Goal: Task Accomplishment & Management: Complete application form

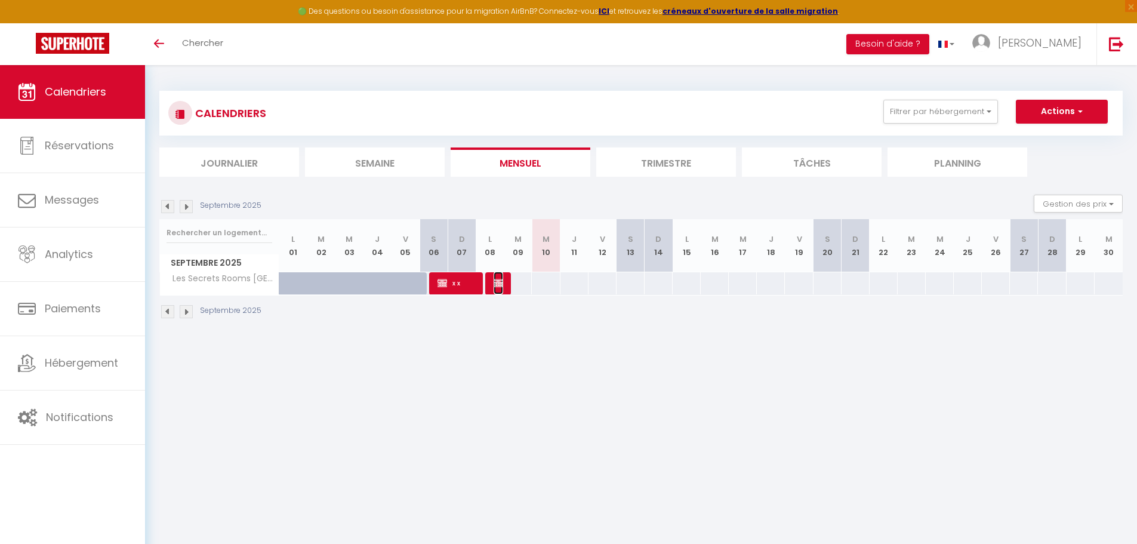
click at [501, 282] on img at bounding box center [499, 283] width 10 height 10
select select "OK"
select select "KO"
select select "0"
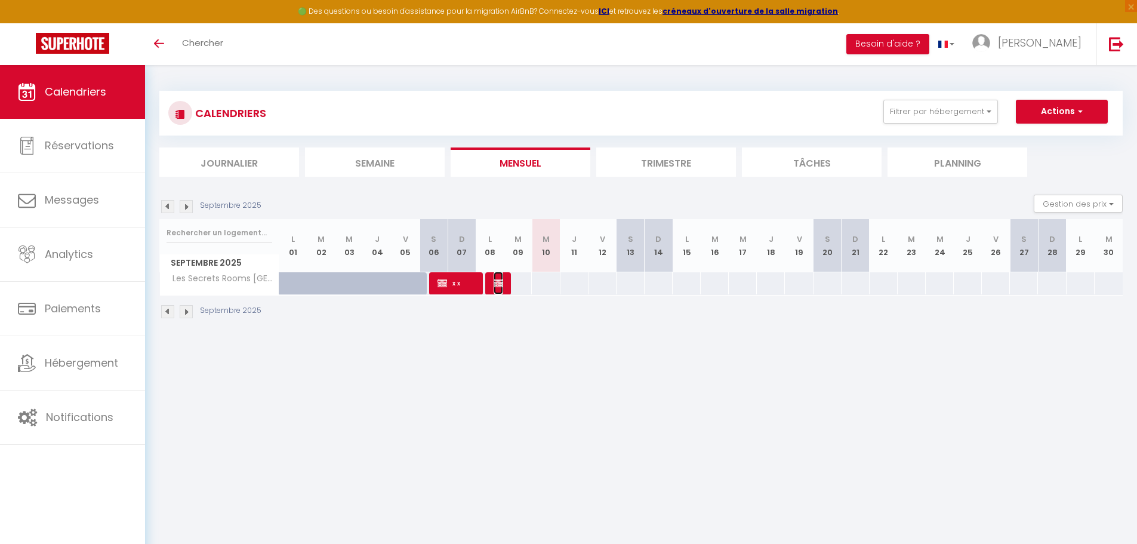
select select "1"
select select
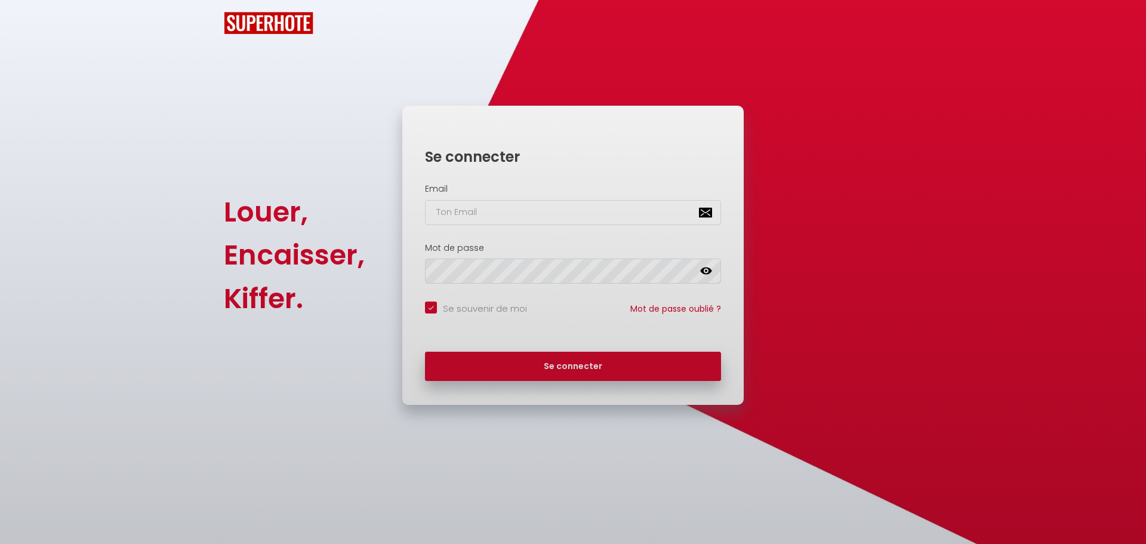
checkbox input "true"
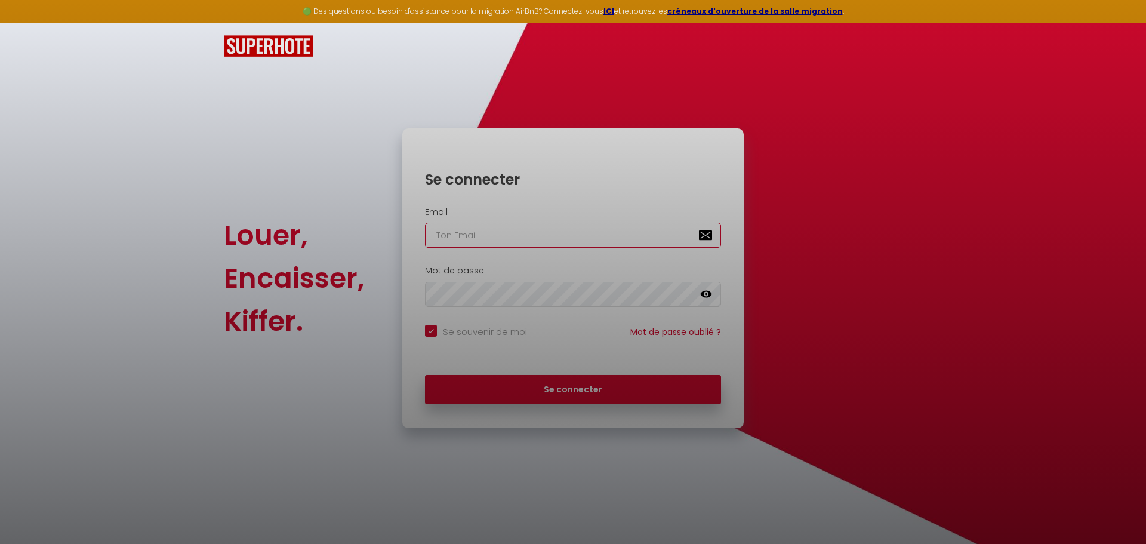
type input "[EMAIL_ADDRESS][DOMAIN_NAME]"
checkbox input "true"
click at [513, 384] on div at bounding box center [573, 272] width 1146 height 544
click at [539, 395] on div at bounding box center [573, 272] width 1146 height 544
click at [233, 185] on div at bounding box center [573, 272] width 1146 height 544
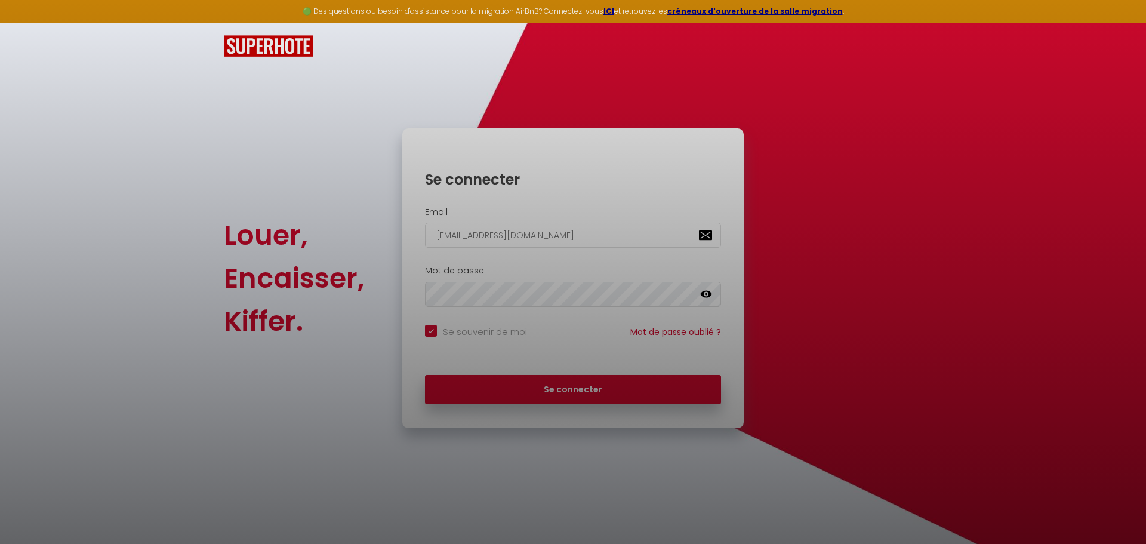
click at [641, 57] on div at bounding box center [573, 272] width 1146 height 544
click at [594, 383] on div at bounding box center [573, 272] width 1146 height 544
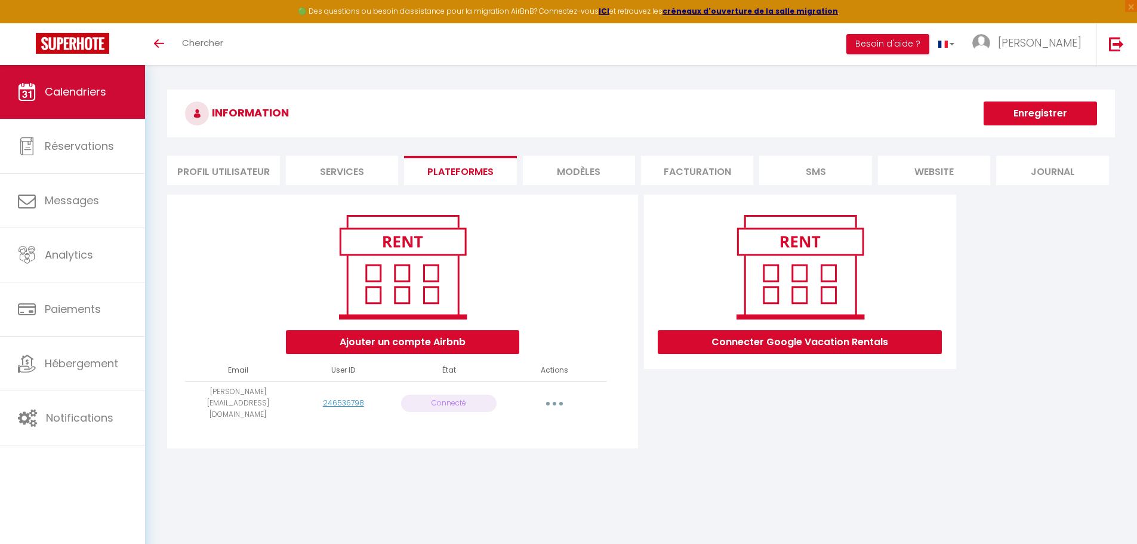
click at [61, 93] on span "Calendriers" at bounding box center [75, 91] width 61 height 15
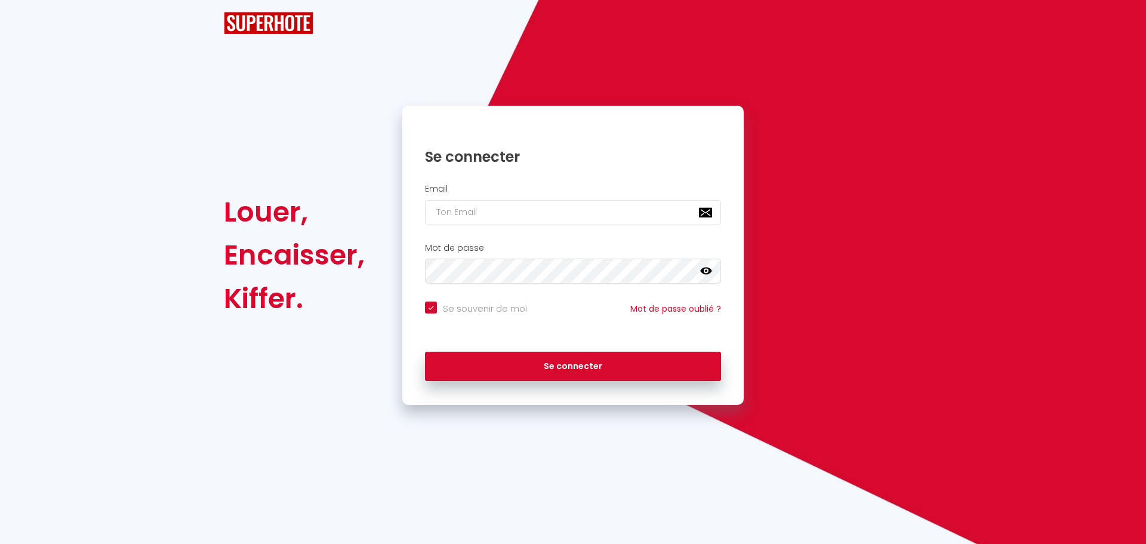
checkbox input "true"
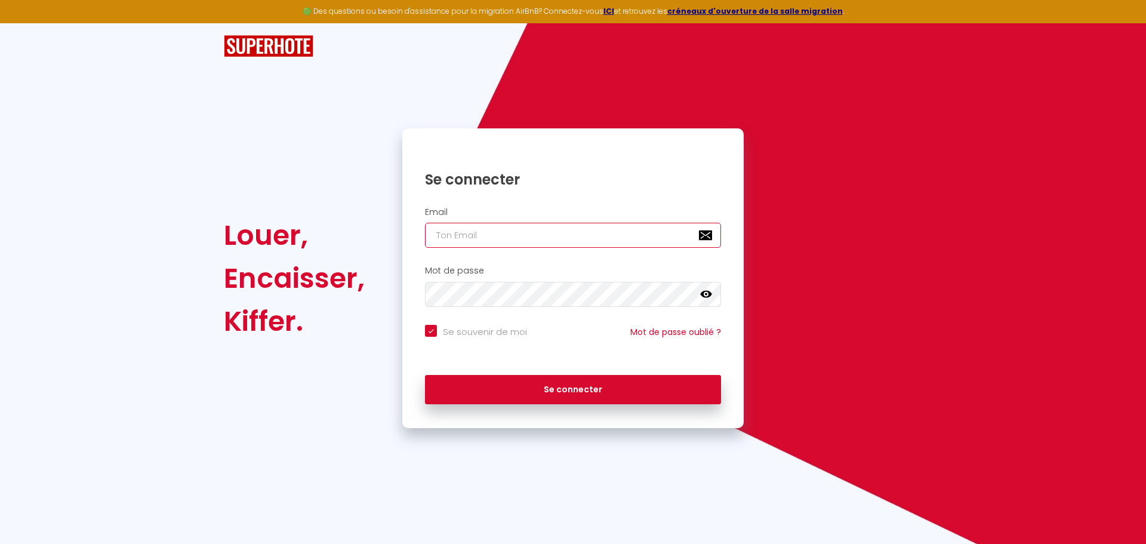
type input "[EMAIL_ADDRESS][DOMAIN_NAME]"
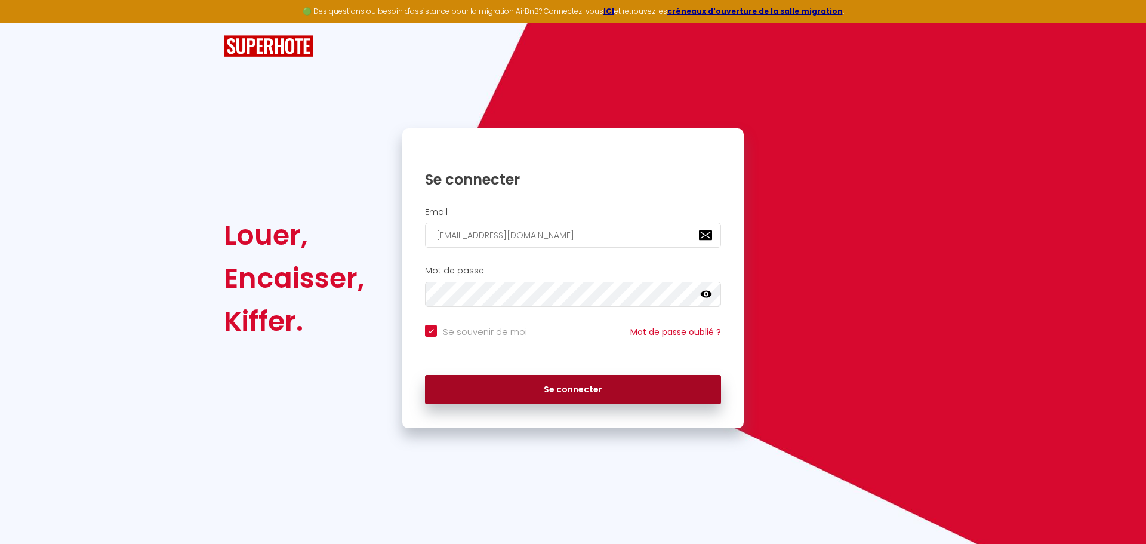
click at [542, 395] on button "Se connecter" at bounding box center [573, 390] width 296 height 30
checkbox input "true"
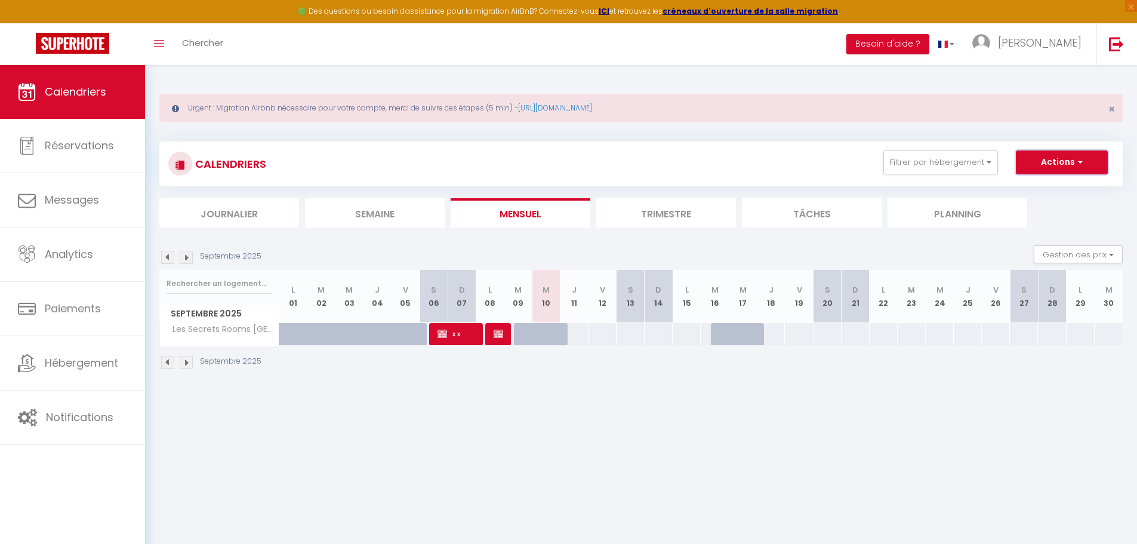
click at [1071, 165] on button "Actions" at bounding box center [1062, 162] width 92 height 24
click at [1054, 187] on link "Nouvelle réservation" at bounding box center [1049, 190] width 104 height 18
select select
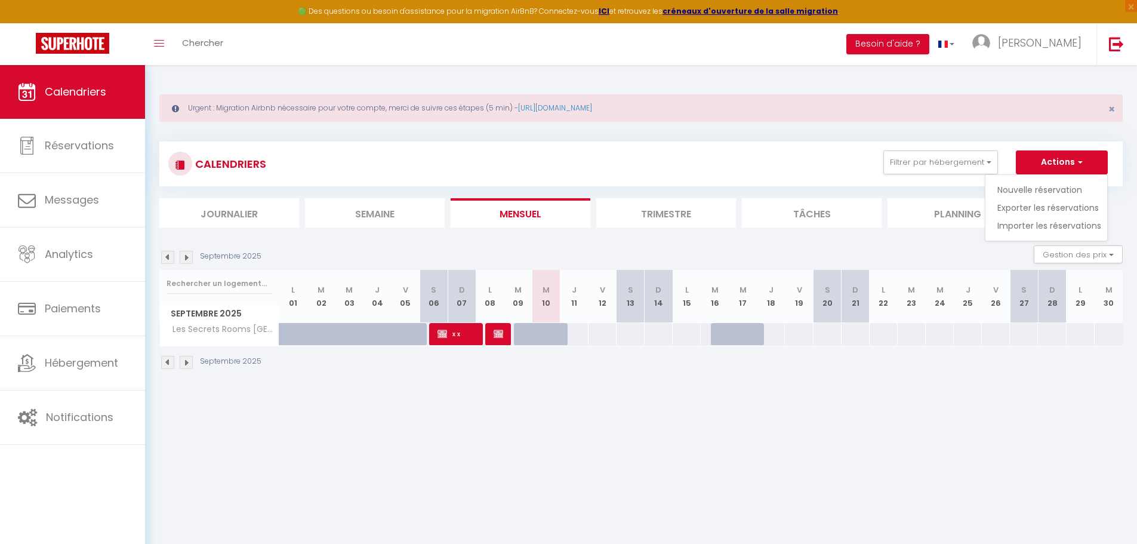
select select
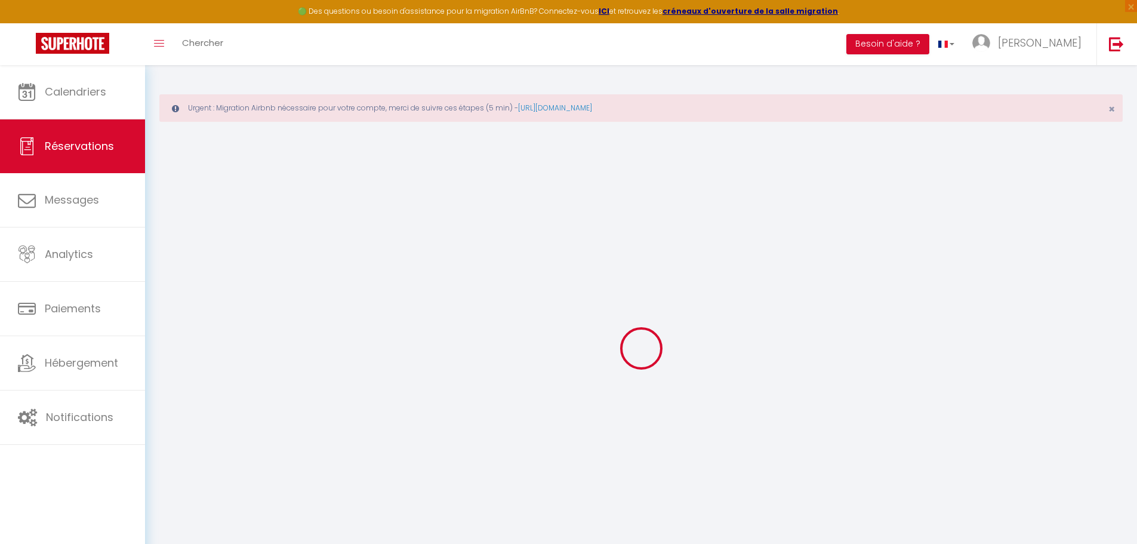
select select
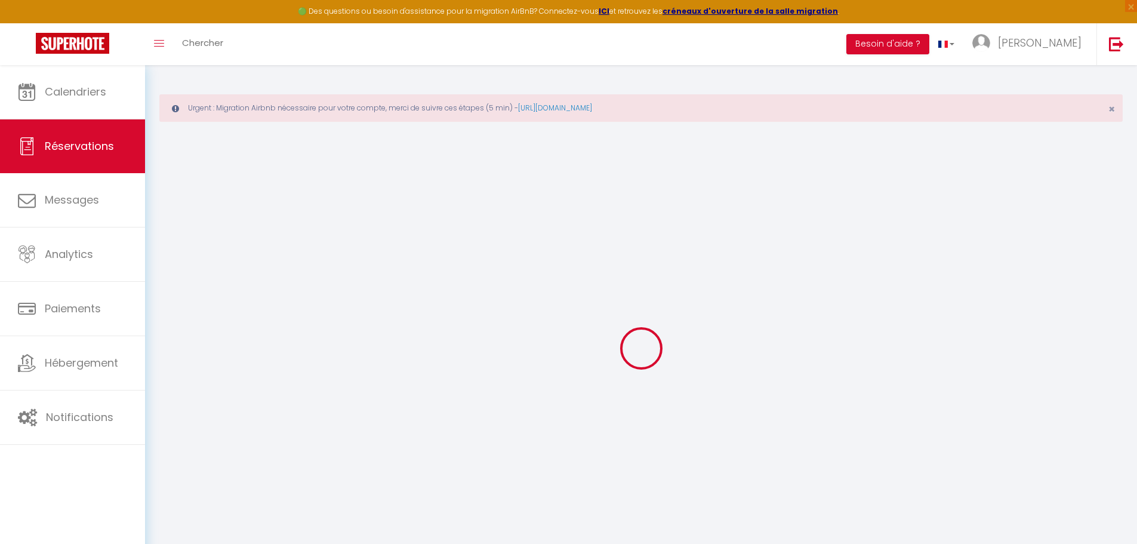
select select
checkbox input "false"
select select
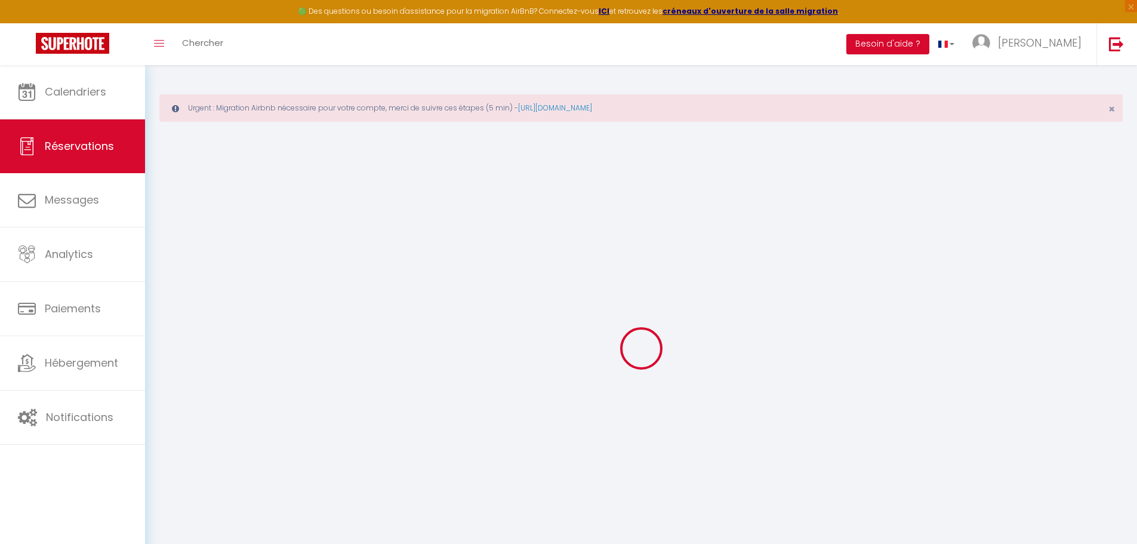
select select
checkbox input "false"
select select
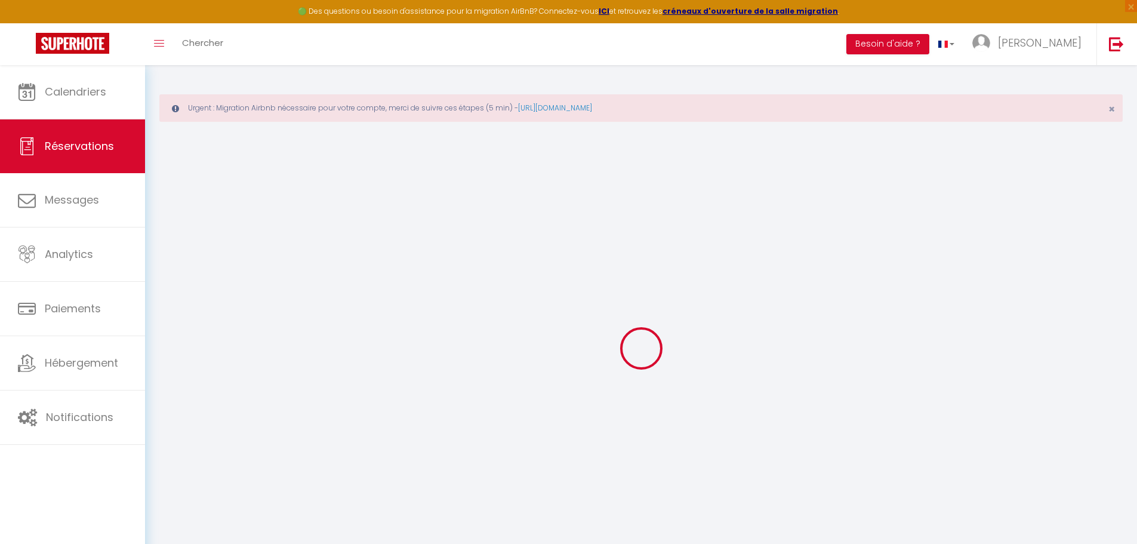
select select
checkbox input "false"
select select
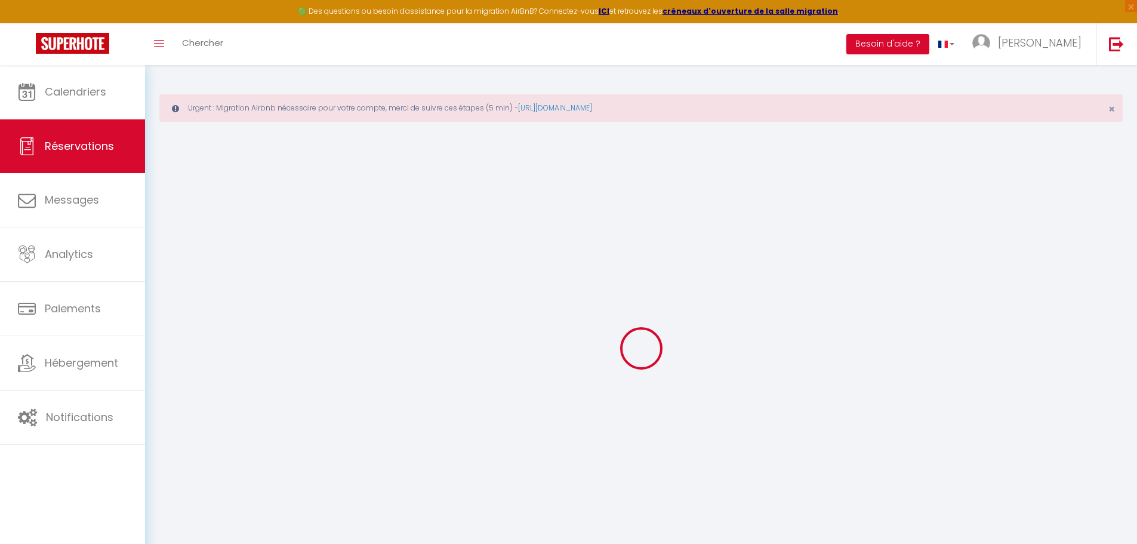
select select
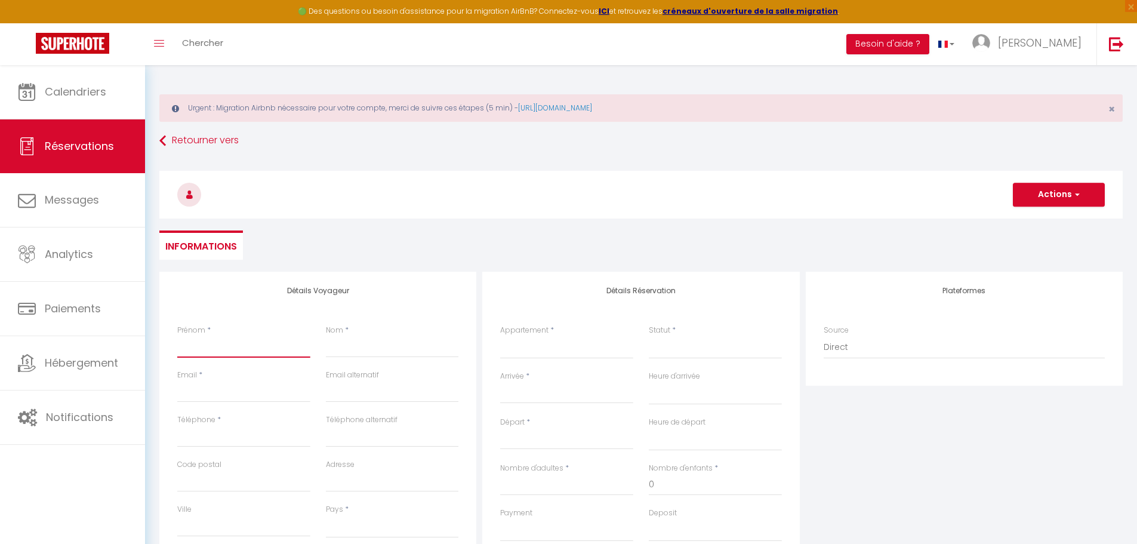
click at [233, 353] on input "Prénom" at bounding box center [243, 346] width 133 height 21
type input "D"
select select
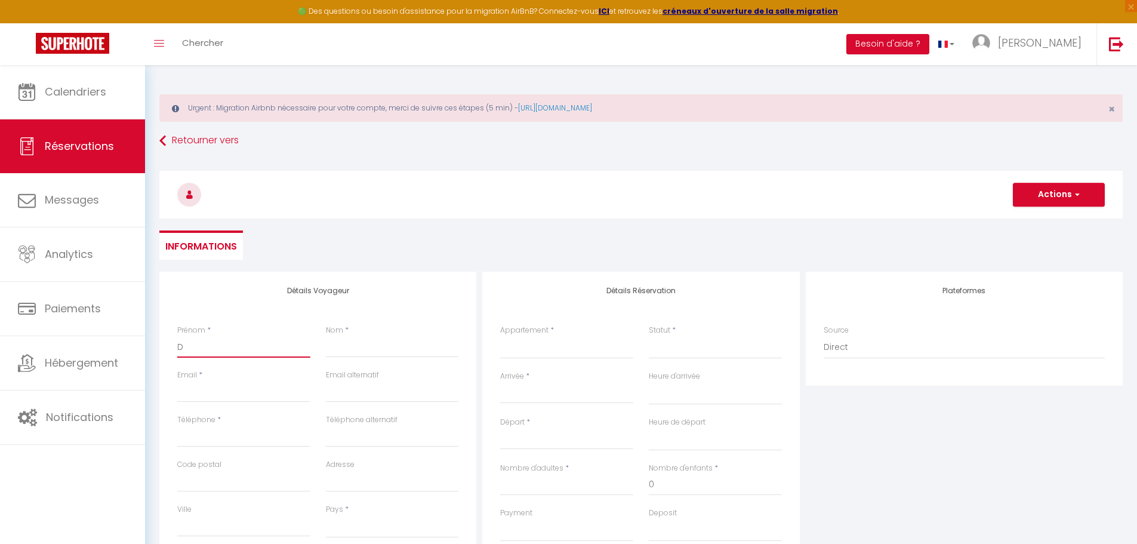
select select
checkbox input "false"
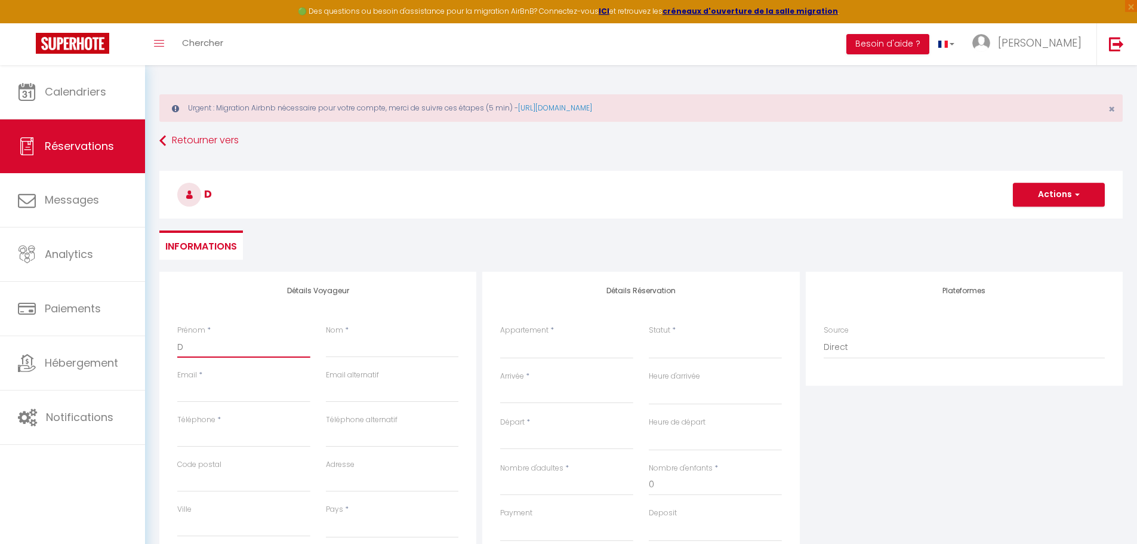
type input "De"
select select
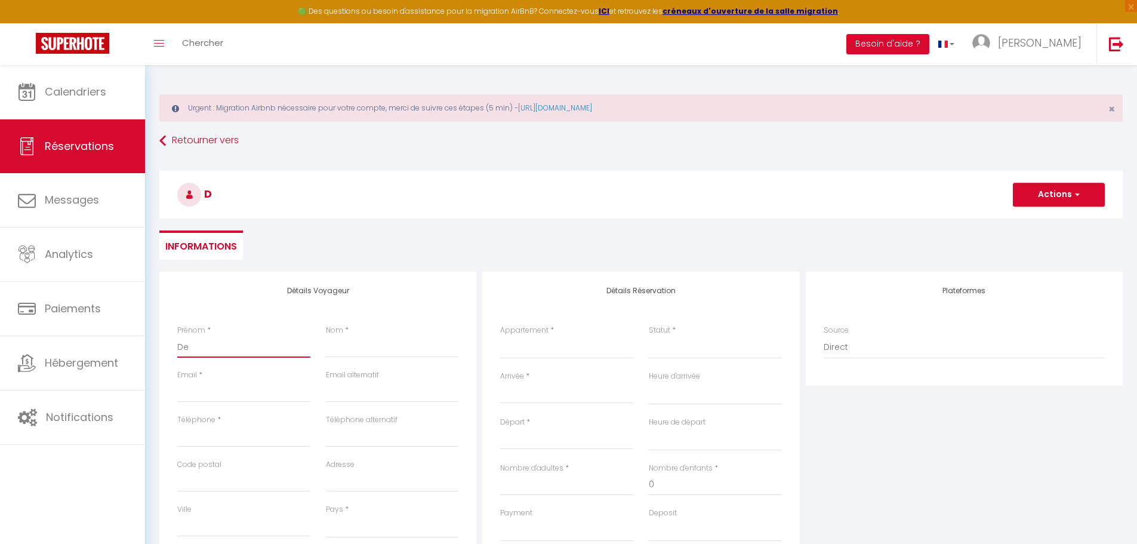
select select
checkbox input "false"
type input "Del"
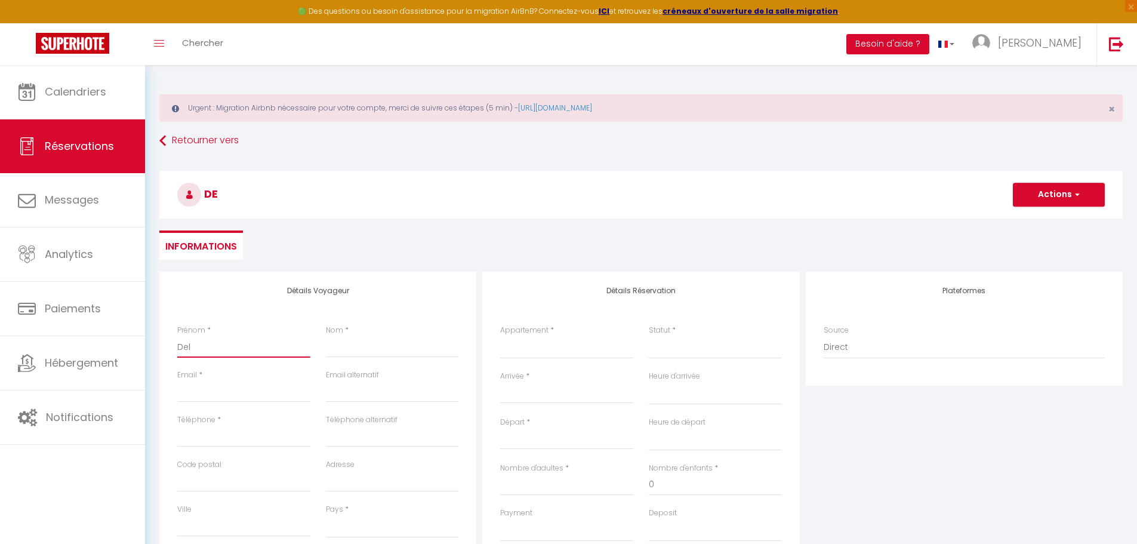
select select
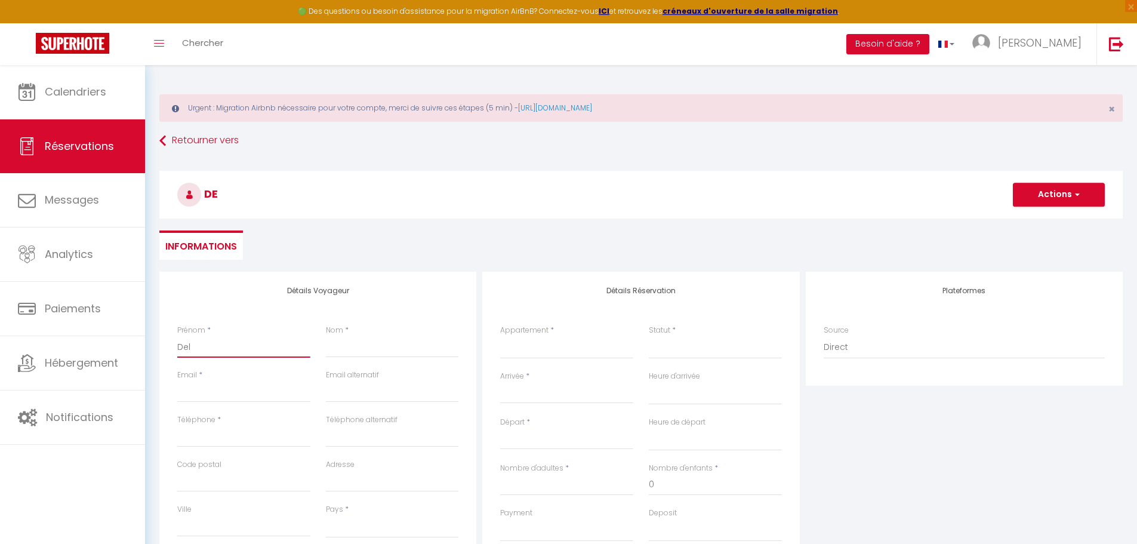
select select
checkbox input "false"
type input "Delp"
select select
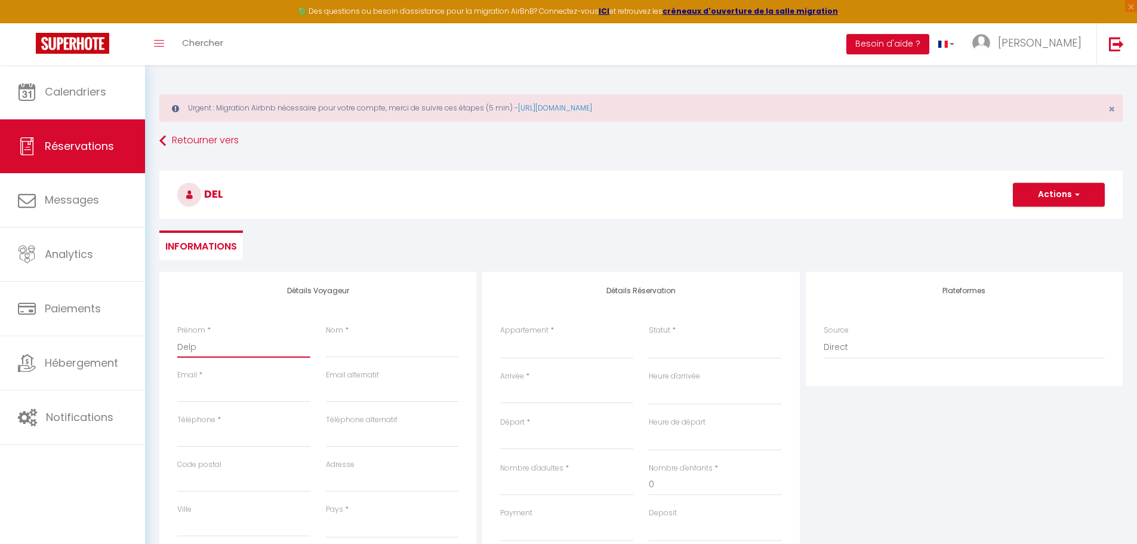
select select
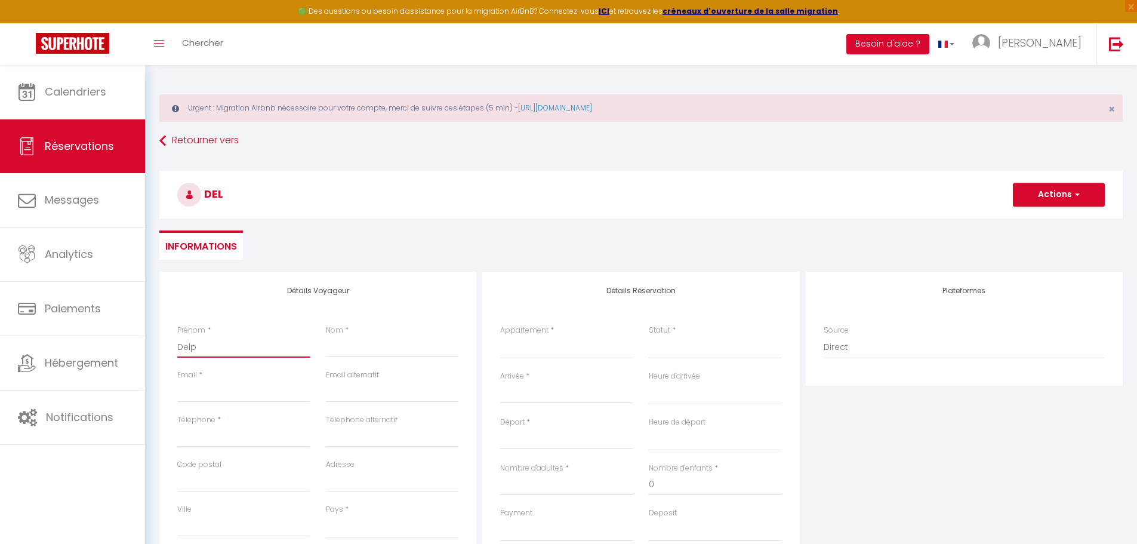
select select
checkbox input "false"
type input "Delph"
select select
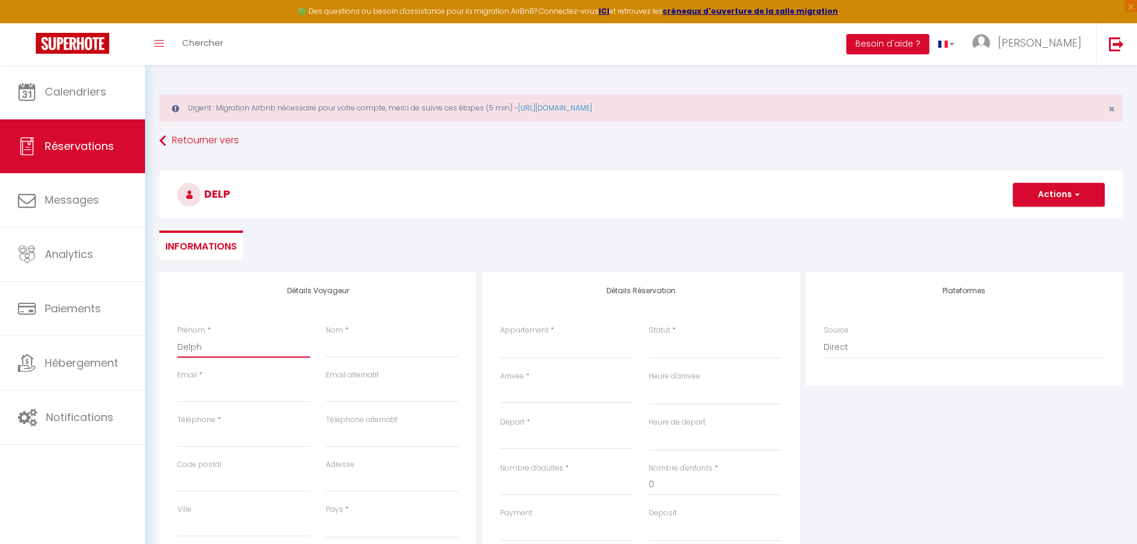
select select
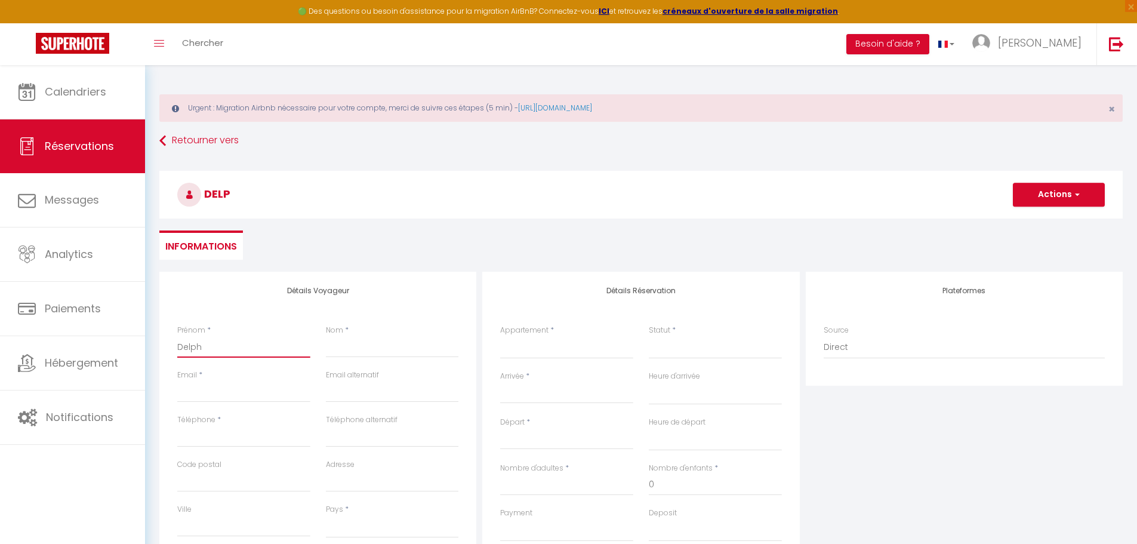
checkbox input "false"
type input "Delphi"
select select
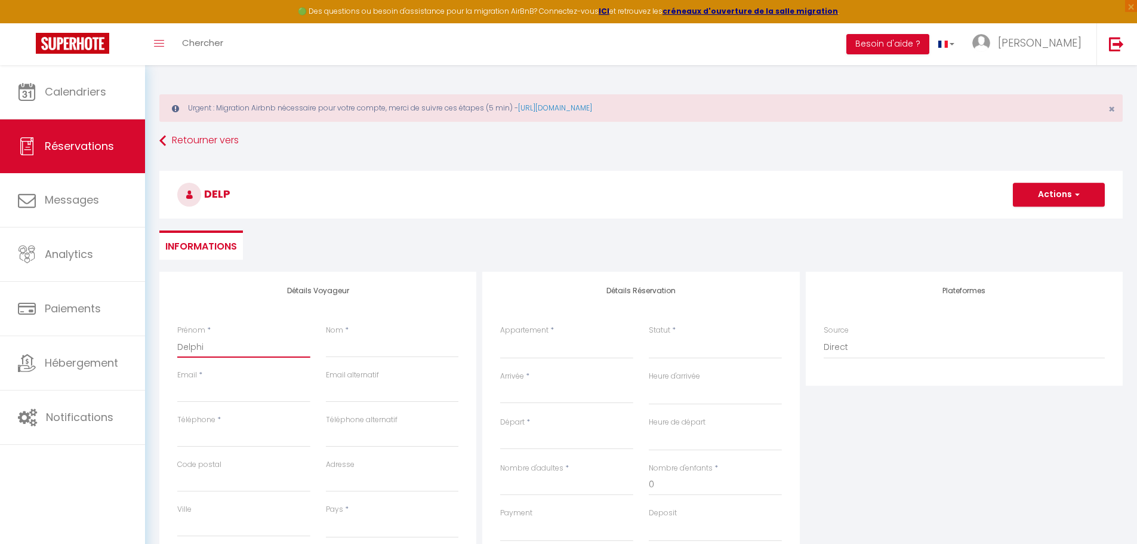
select select
checkbox input "false"
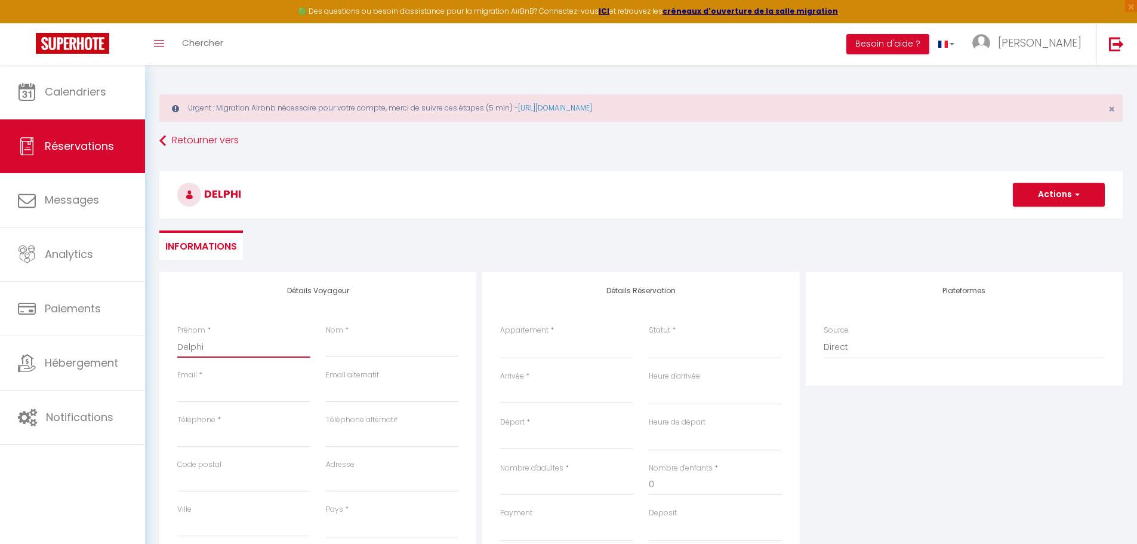
type input "Delphin"
select select
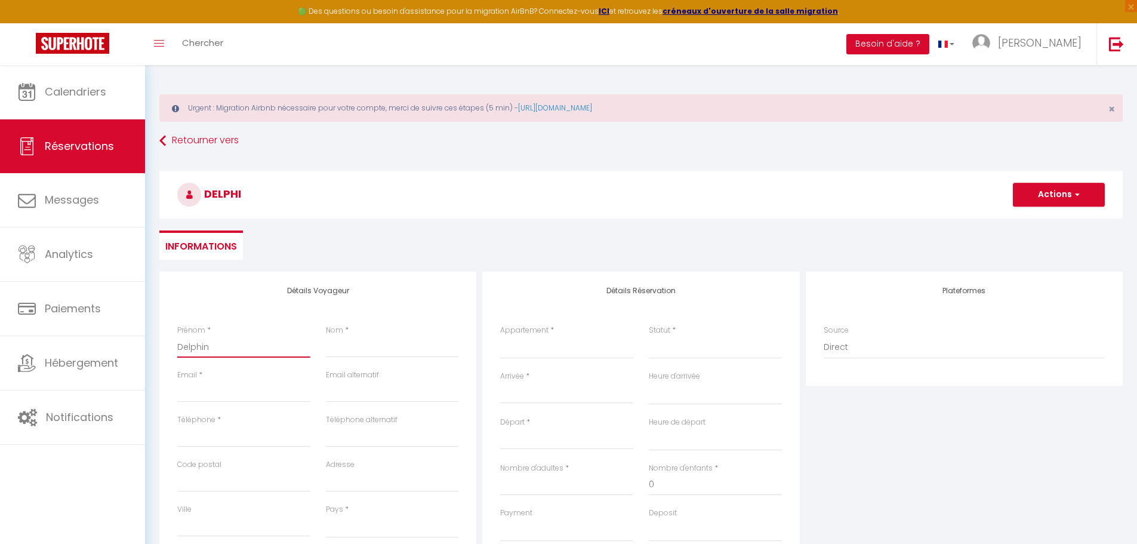
select select
checkbox input "false"
type input "Delphine"
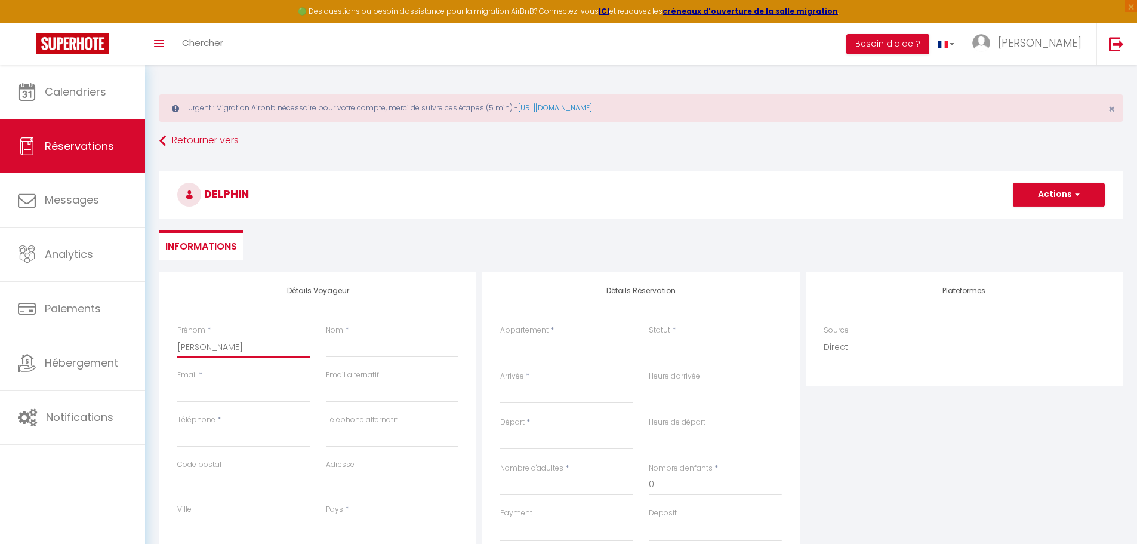
select select
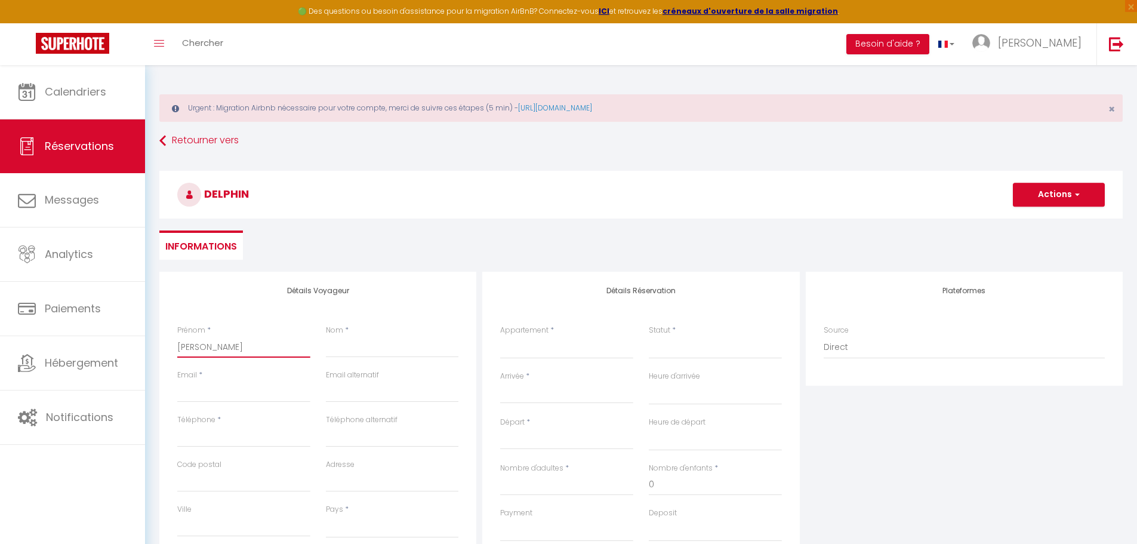
select select
checkbox input "false"
type input "Delphine"
type input "J"
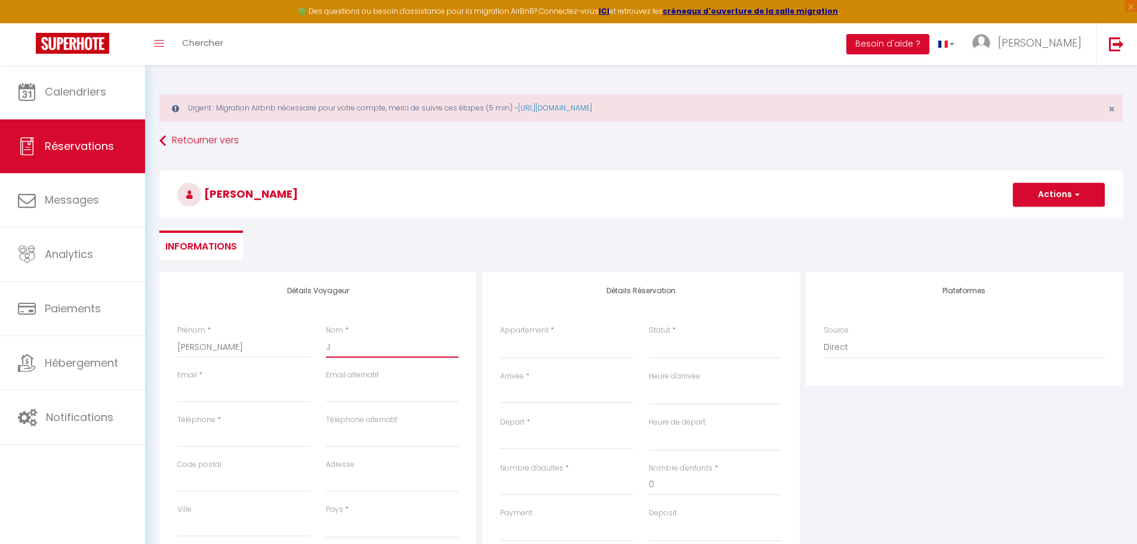
select select
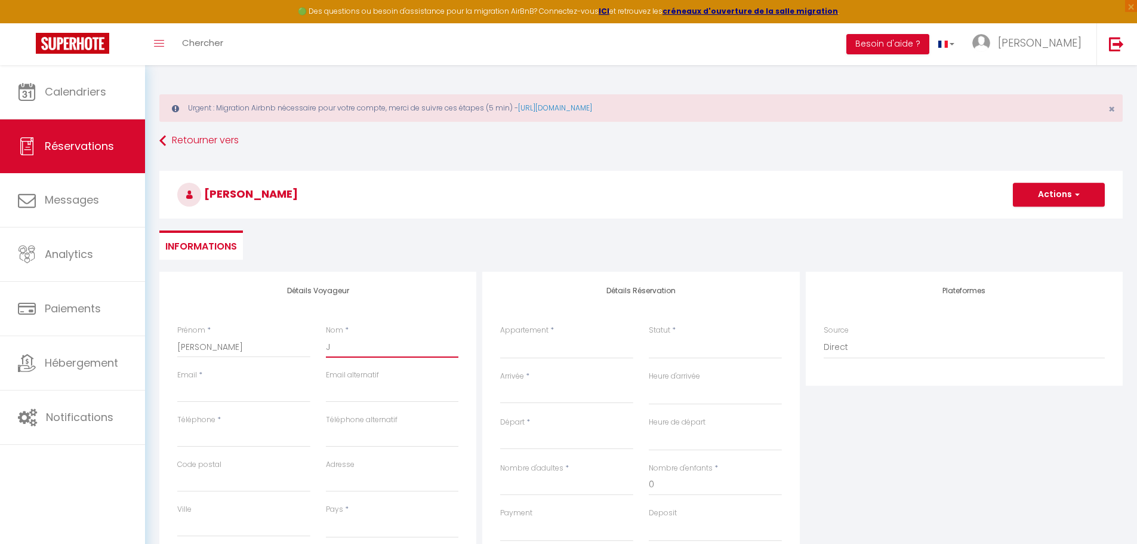
select select
checkbox input "false"
type input "Ja"
select select
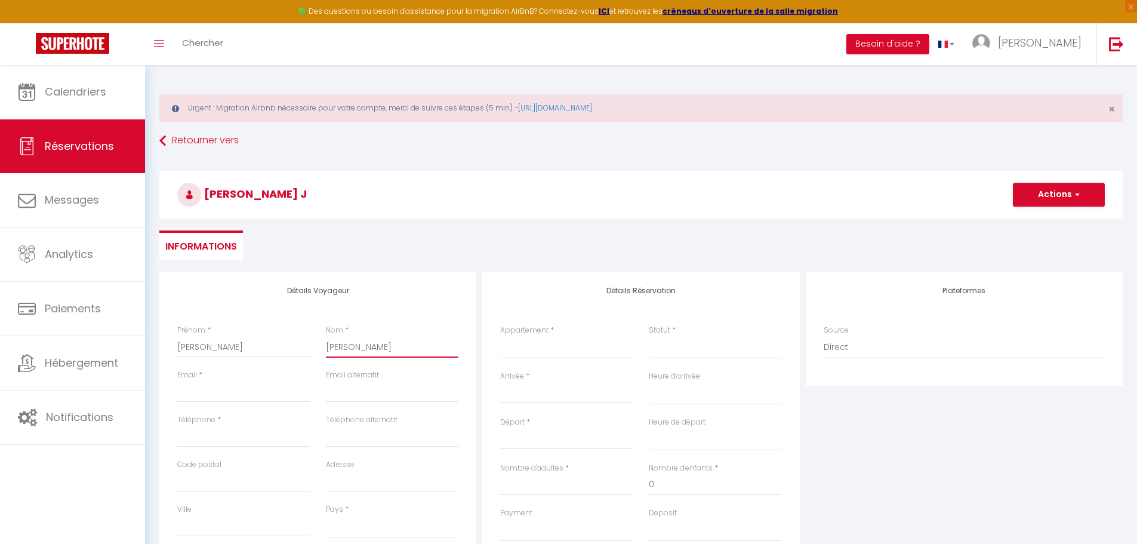
select select
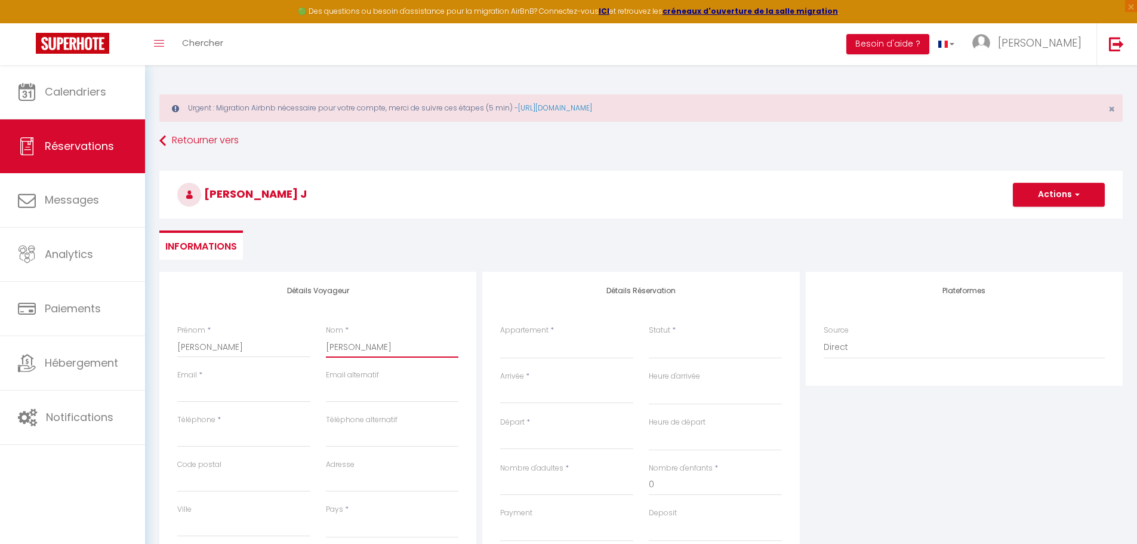
select select
checkbox input "false"
type input "Jac"
select select
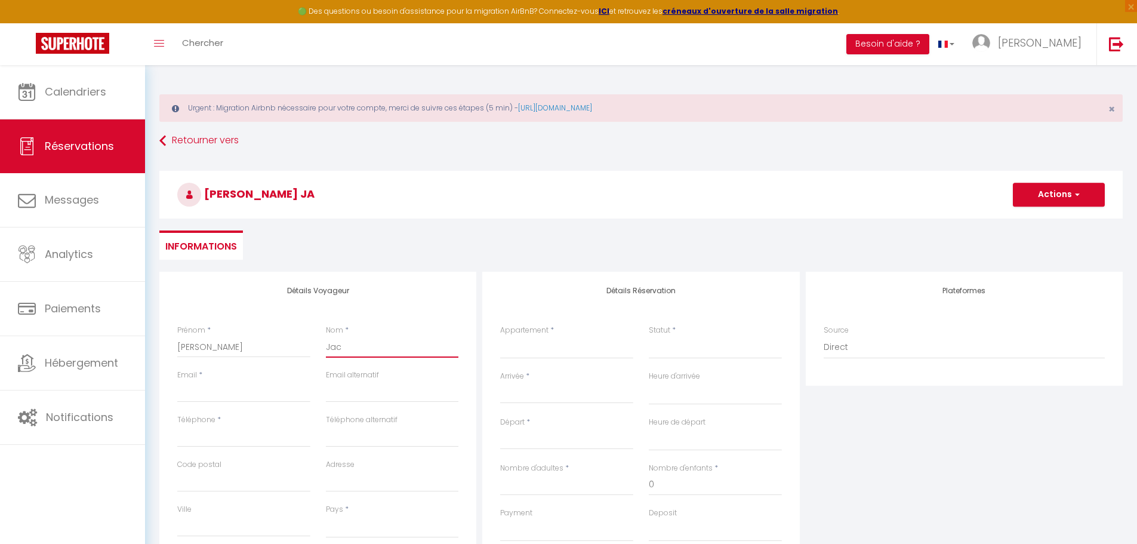
select select
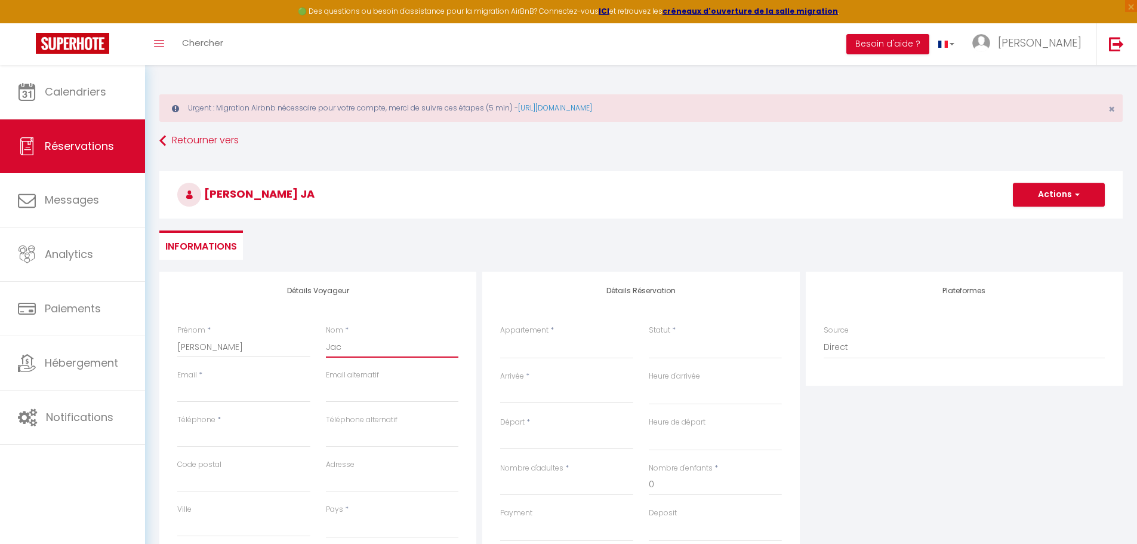
checkbox input "false"
type input "Jacq"
select select
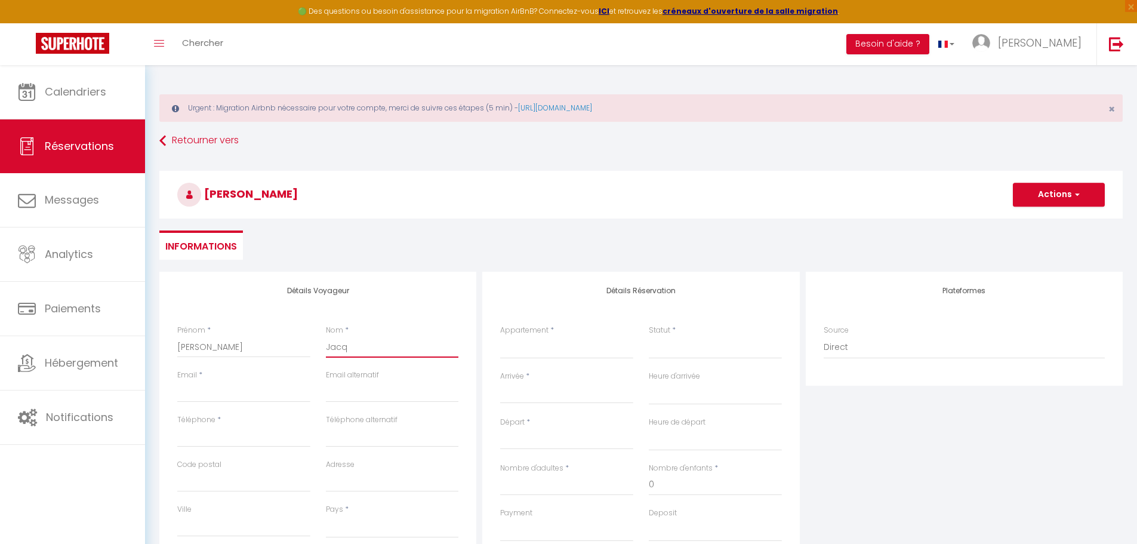
select select
checkbox input "false"
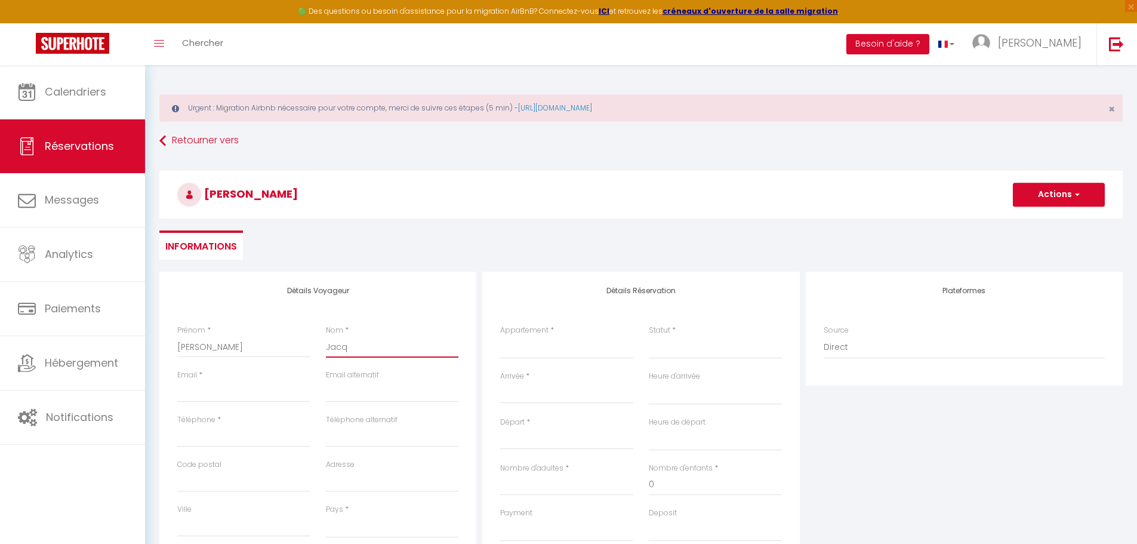
type input "Jacqu"
select select
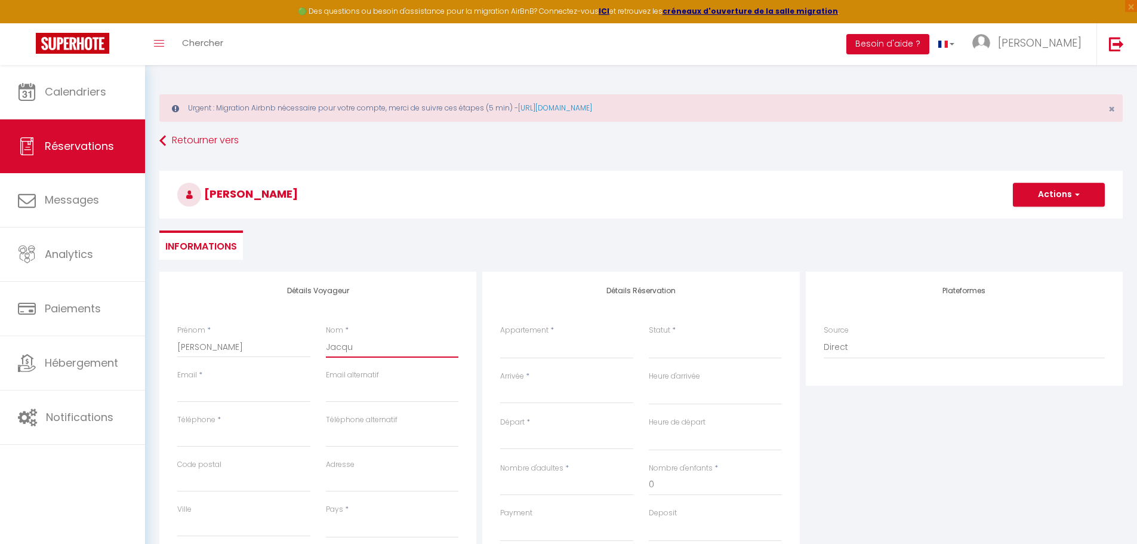
select select
checkbox input "false"
type input "Jacque"
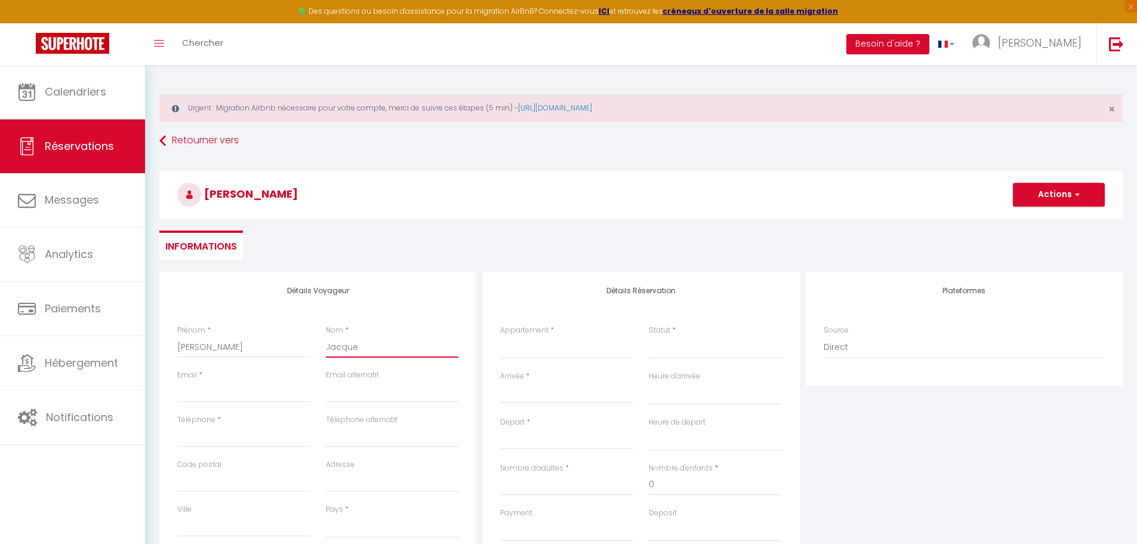
select select
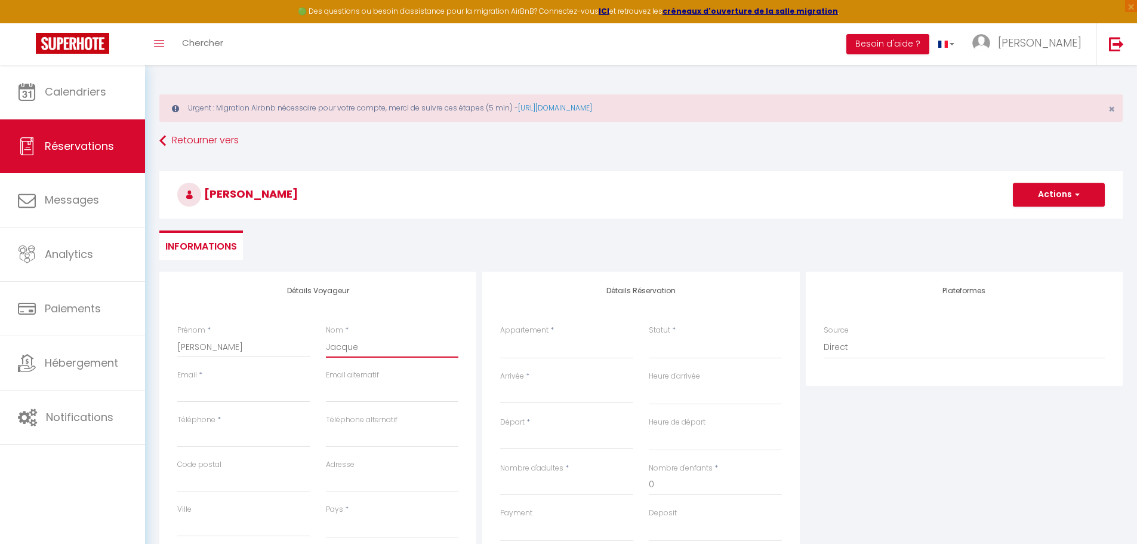
select select
checkbox input "false"
type input "Jacques"
select select
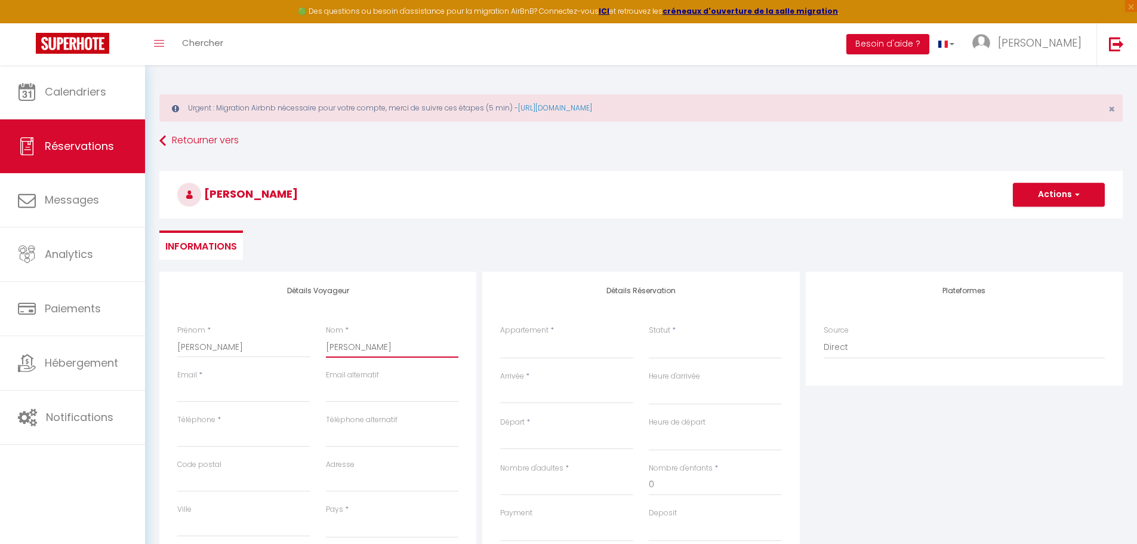
select select
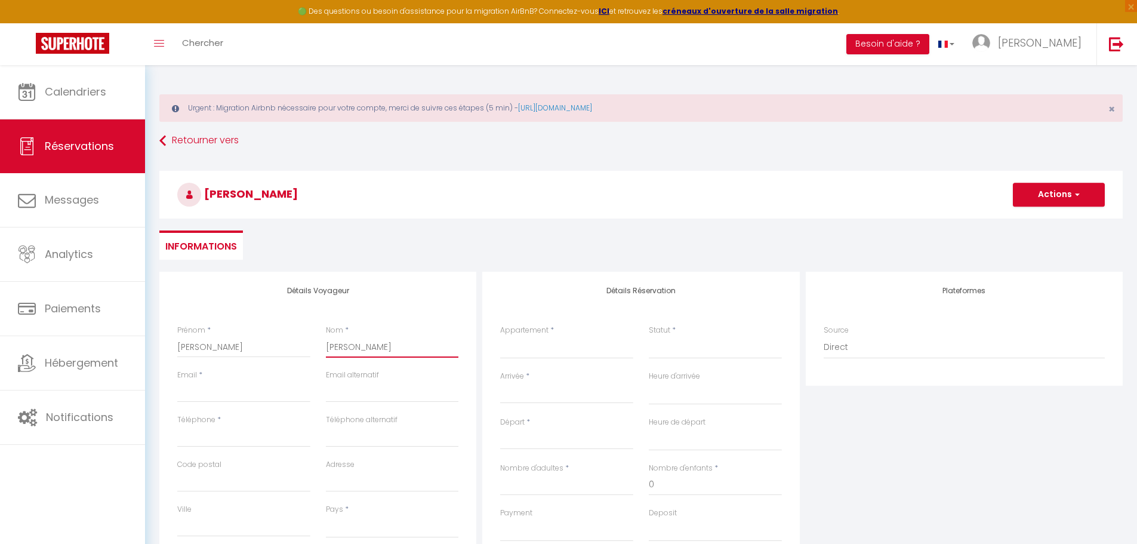
select select
checkbox input "false"
type input "Jacques"
click at [214, 388] on input "Email client" at bounding box center [243, 391] width 133 height 21
type input "d"
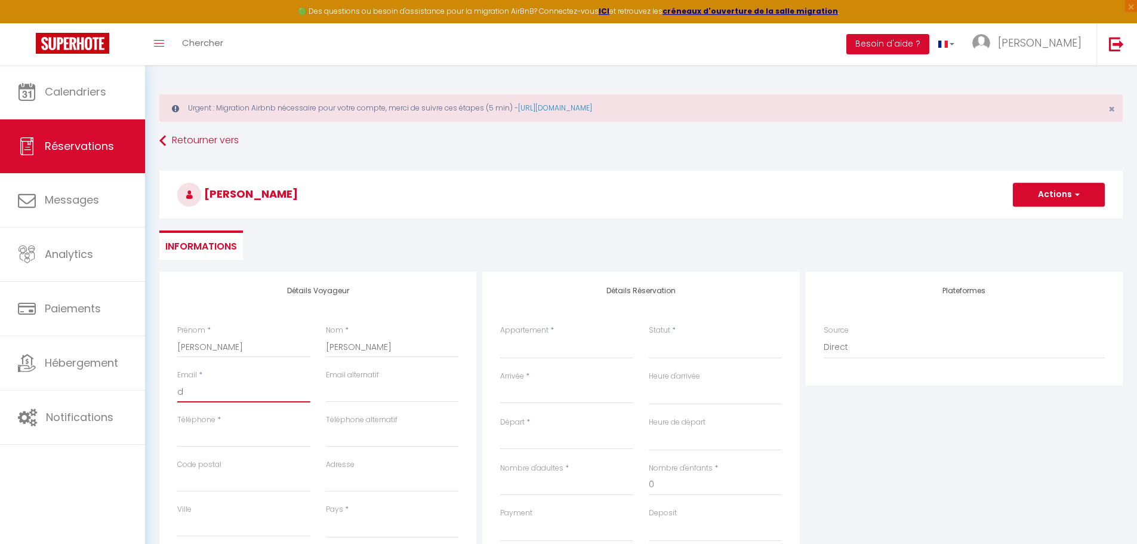
select select
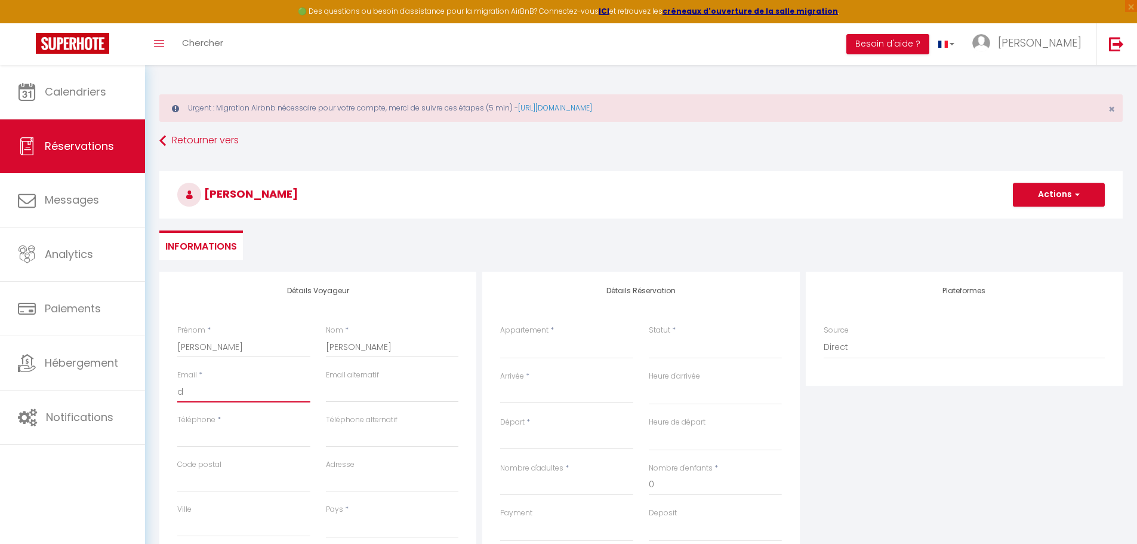
select select
checkbox input "false"
type input "de"
select select
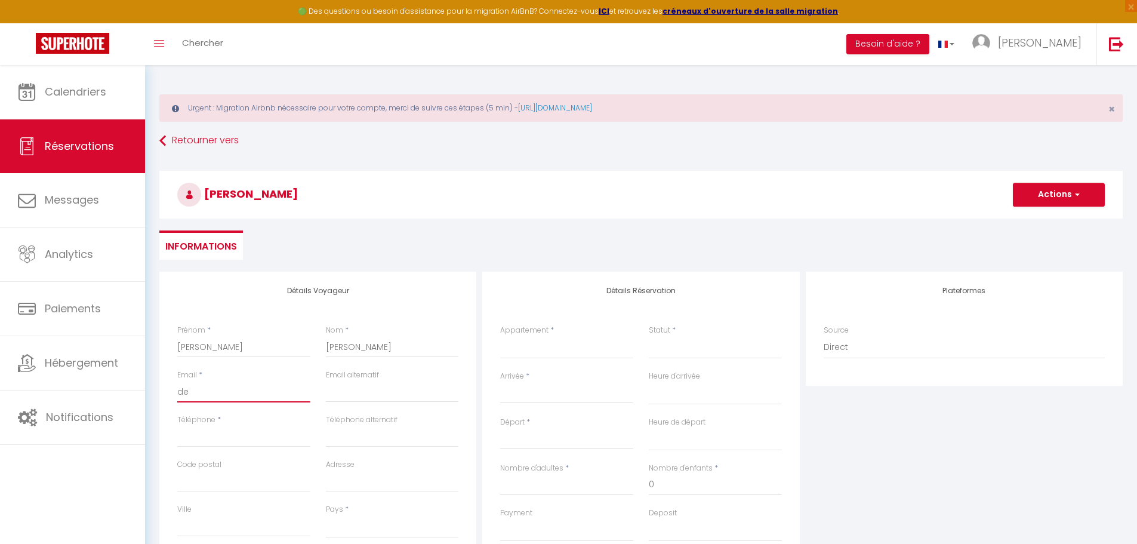
select select
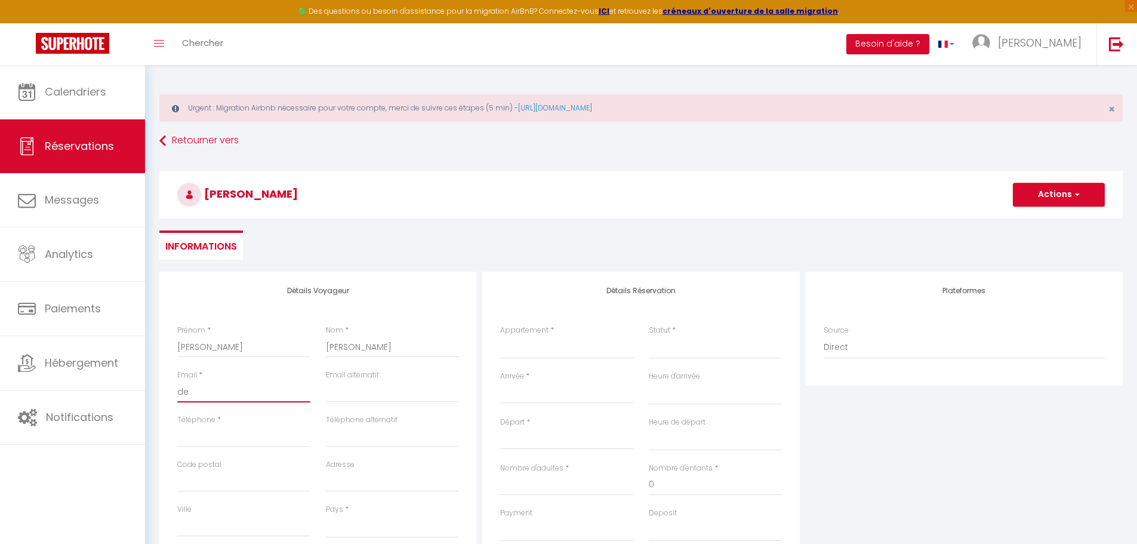
select select
checkbox input "false"
type input "del"
select select
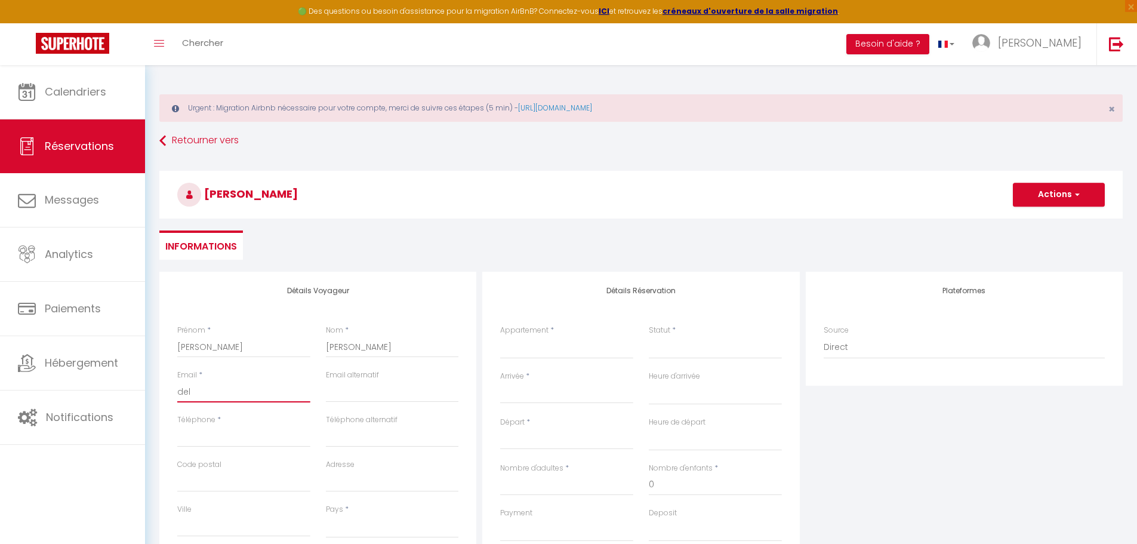
select select
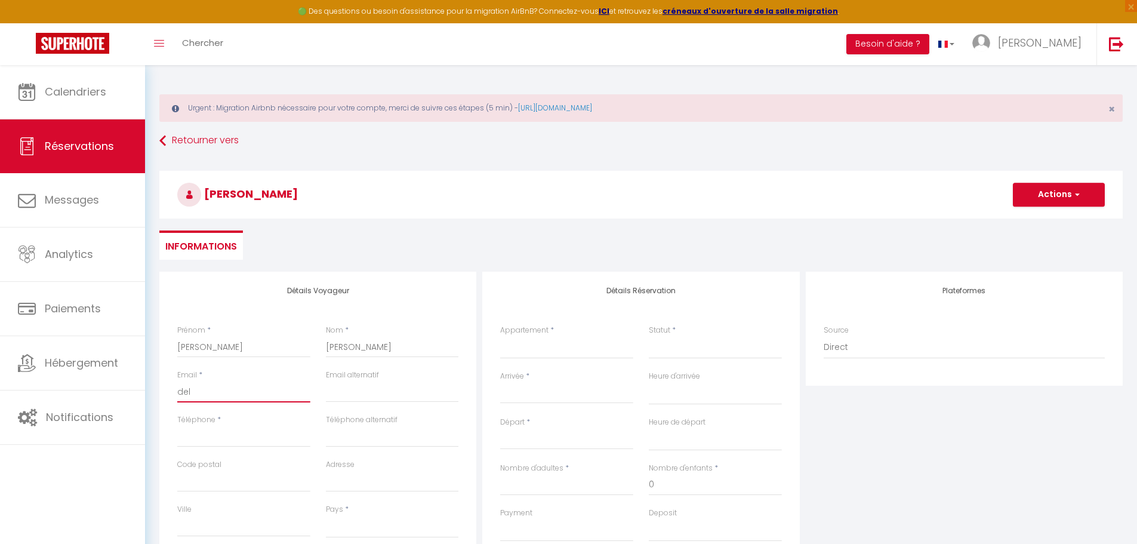
checkbox input "false"
type input "delp"
select select
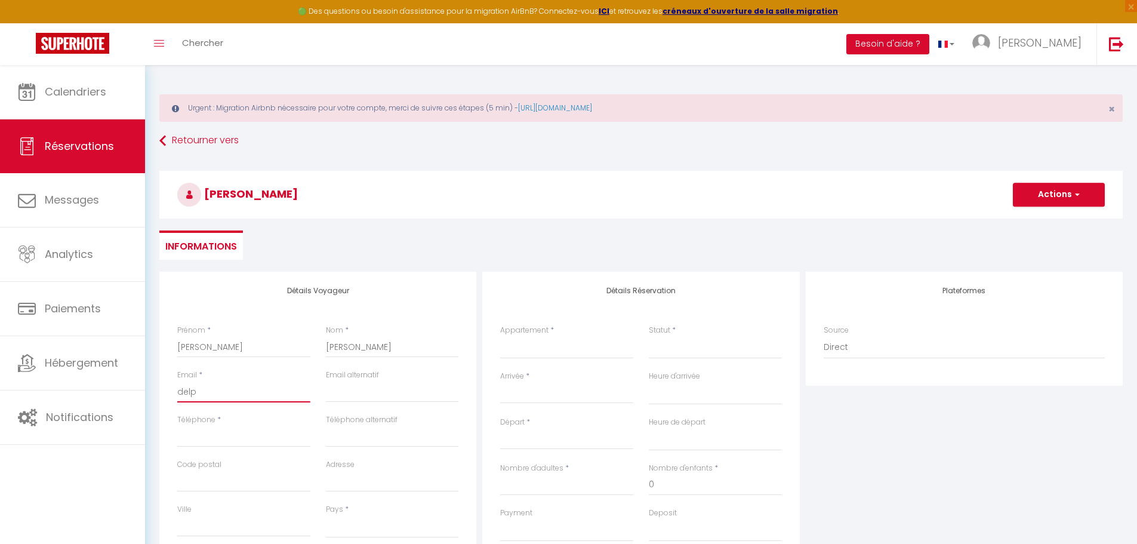
select select
click at [236, 448] on div "Téléphone *" at bounding box center [244, 436] width 149 height 45
click at [240, 444] on input "Téléphone" at bounding box center [243, 436] width 133 height 21
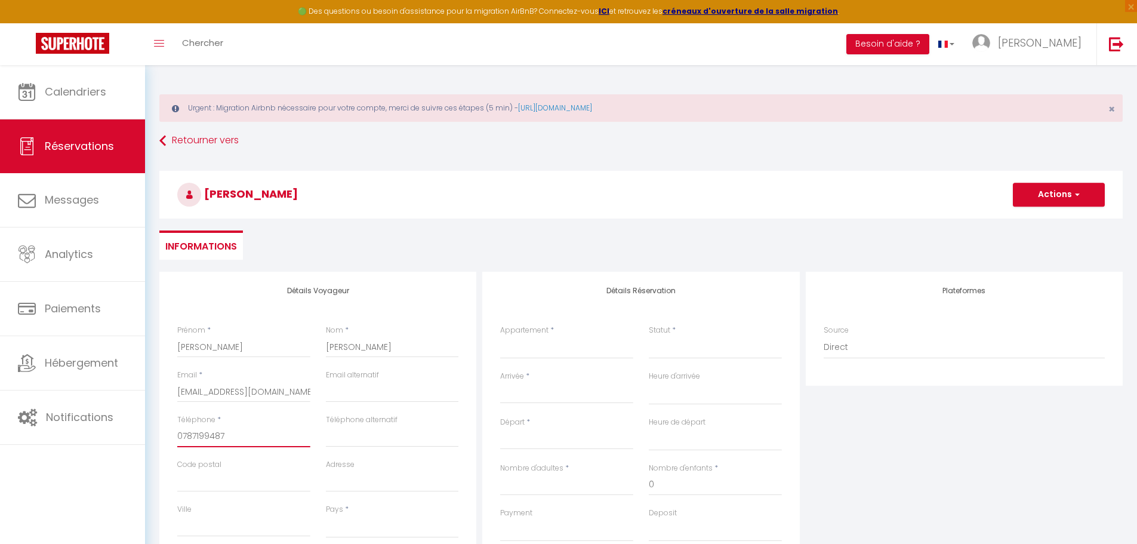
scroll to position [60, 0]
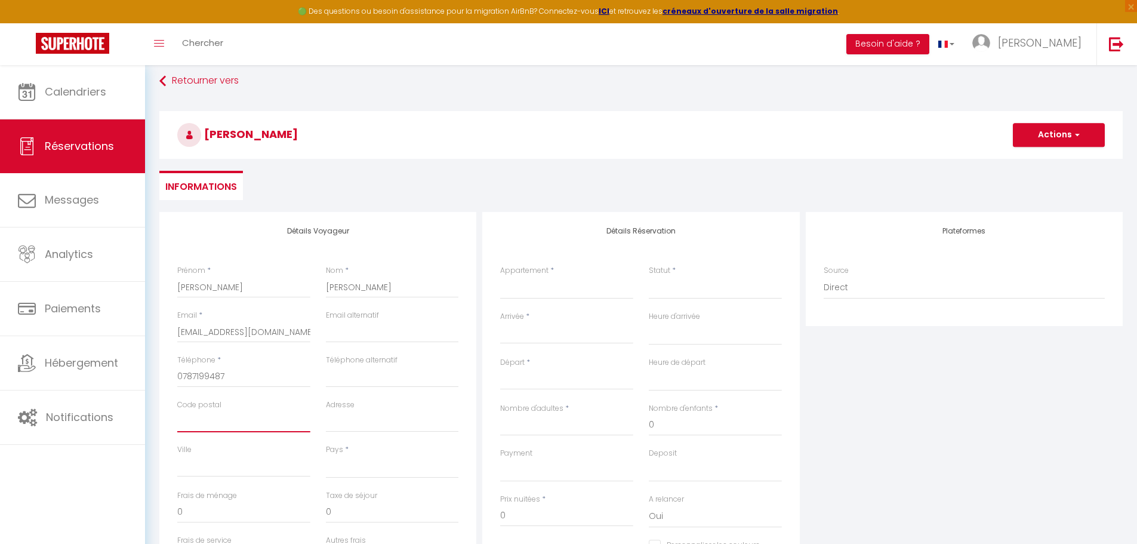
click at [272, 427] on input "Code postal" at bounding box center [243, 421] width 133 height 21
click at [252, 471] on input "Ville" at bounding box center [243, 465] width 133 height 21
click at [353, 475] on select "France Portugal Afghanistan Albania Algeria American Samoa Andorra Angola Angui…" at bounding box center [392, 466] width 133 height 23
click at [326, 455] on select "France Portugal Afghanistan Albania Algeria American Samoa Andorra Angola Angui…" at bounding box center [392, 466] width 133 height 23
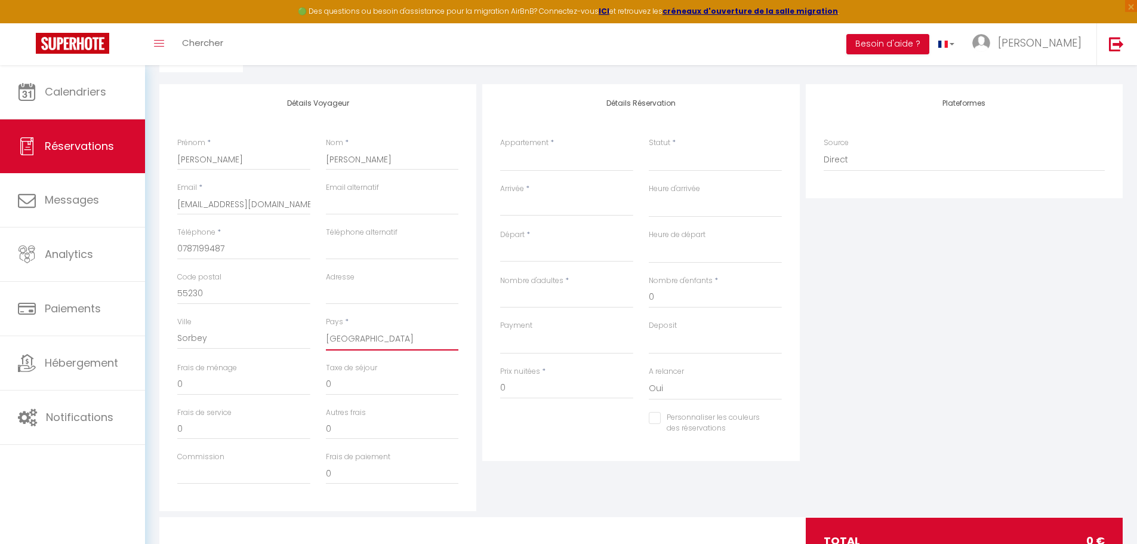
scroll to position [119, 0]
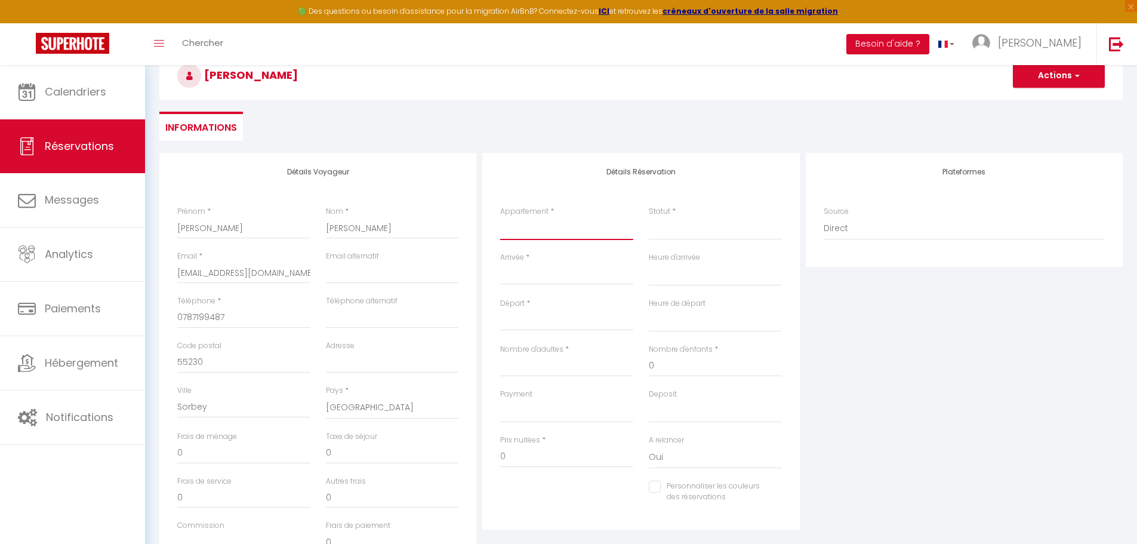
click at [514, 235] on select "Les Secrets Rooms Verdun" at bounding box center [566, 228] width 133 height 23
click at [500, 217] on select "Les Secrets Rooms Verdun" at bounding box center [566, 228] width 133 height 23
click at [648, 233] on div "Statut * Confirmé Non Confirmé Annulé Annulé par le voyageur No Show Request" at bounding box center [715, 229] width 149 height 46
click at [668, 232] on select "Confirmé Non Confirmé Annulé Annulé par le voyageur No Show Request" at bounding box center [715, 228] width 133 height 23
click at [683, 227] on select "Confirmé Non Confirmé Annulé Annulé par le voyageur No Show Request" at bounding box center [715, 228] width 133 height 23
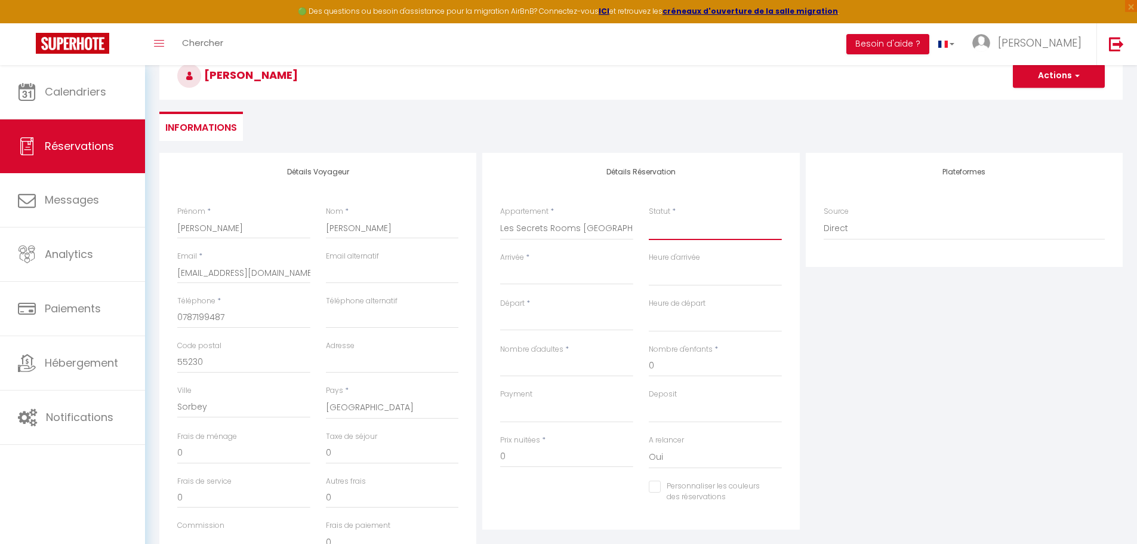
click at [669, 229] on select "Confirmé Non Confirmé Annulé Annulé par le voyageur No Show Request" at bounding box center [715, 228] width 133 height 23
click at [649, 217] on select "Confirmé Non Confirmé Annulé Annulé par le voyageur No Show Request" at bounding box center [715, 228] width 133 height 23
click at [580, 274] on input "Arrivée" at bounding box center [566, 275] width 133 height 16
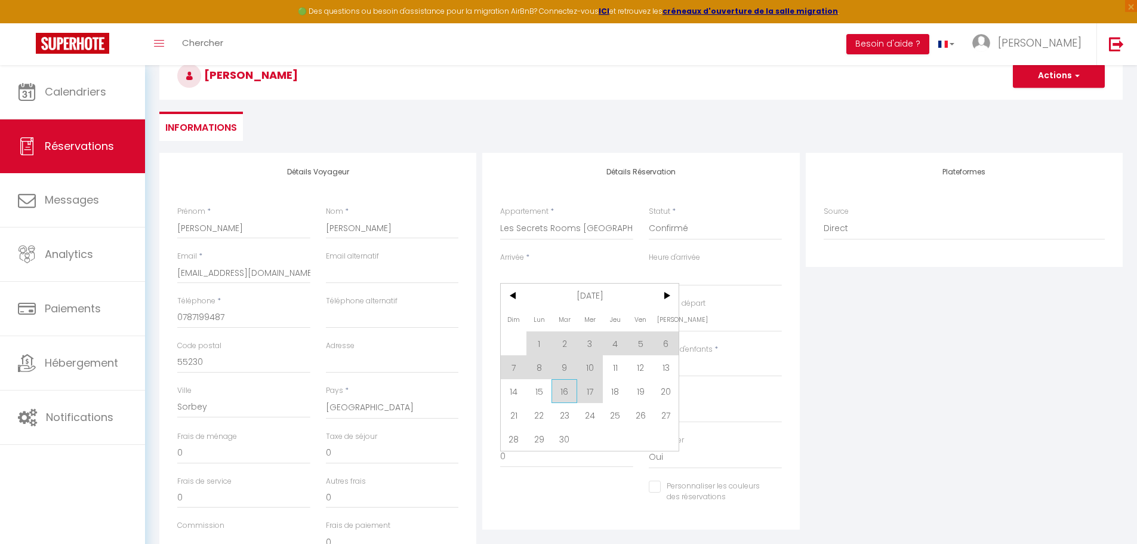
click at [565, 391] on span "16" at bounding box center [565, 391] width 26 height 24
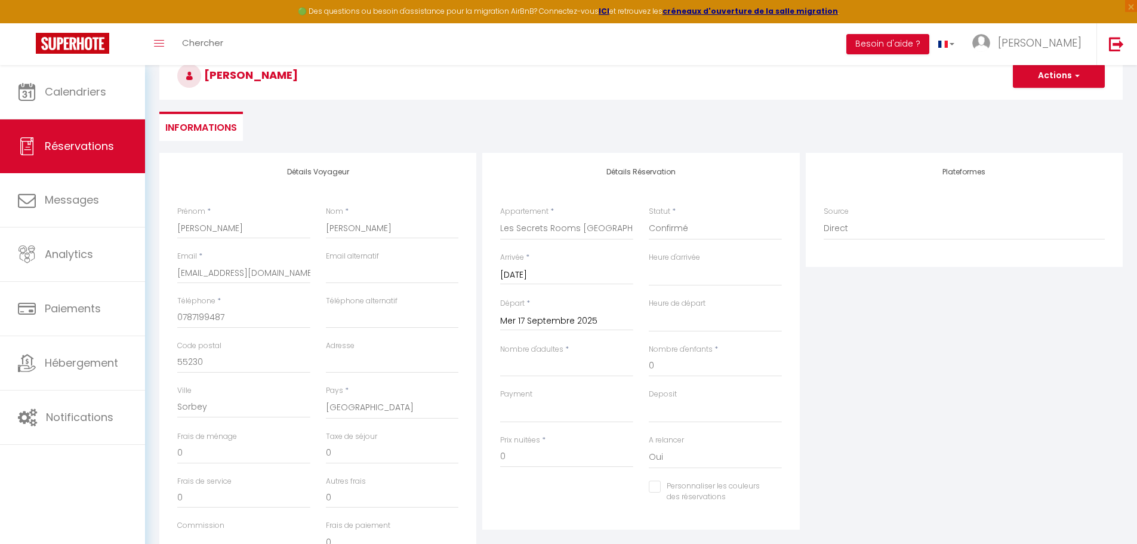
click at [534, 275] on input "Mar 16 Septembre 2025" at bounding box center [566, 275] width 133 height 16
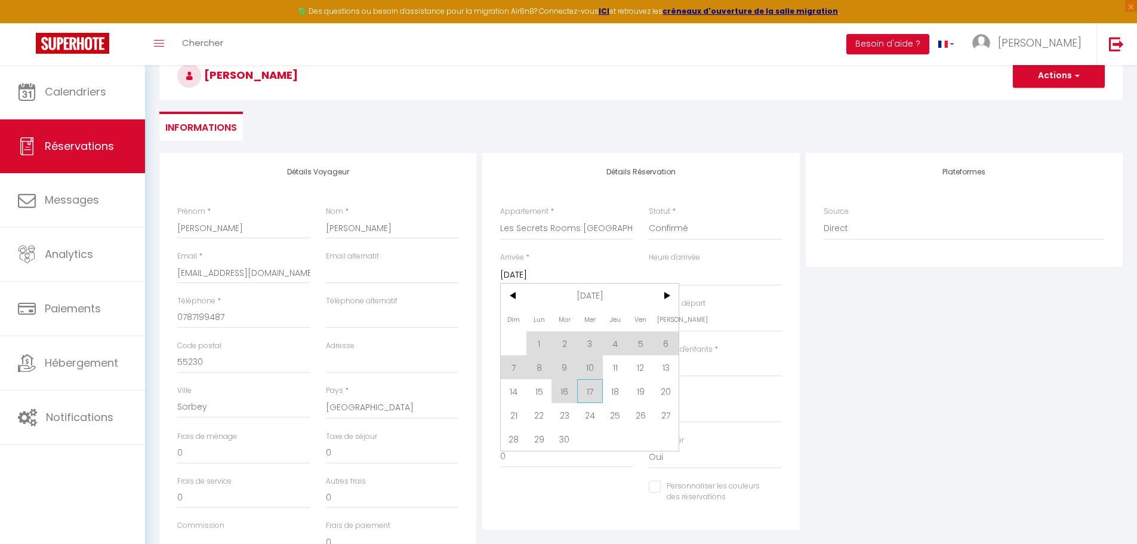
click at [590, 383] on span "17" at bounding box center [590, 391] width 26 height 24
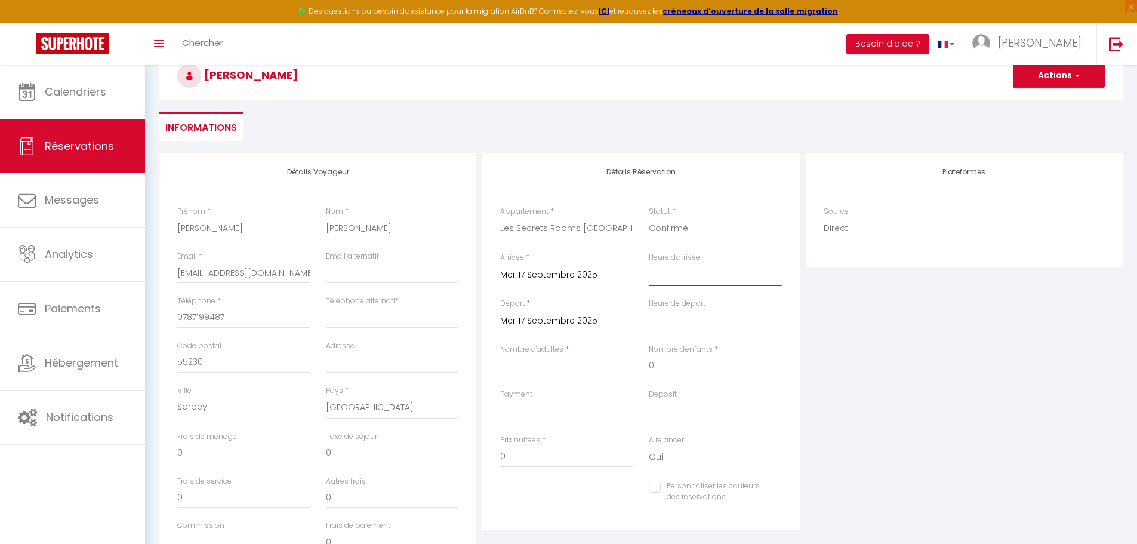
click at [672, 269] on select "00:00 00:30 01:00 01:30 02:00 02:30 03:00 03:30 04:00 04:30 05:00 05:30 06:00 0…" at bounding box center [715, 274] width 133 height 23
click at [649, 263] on select "00:00 00:30 01:00 01:30 02:00 02:30 03:00 03:30 04:00 04:30 05:00 05:30 06:00 0…" at bounding box center [715, 274] width 133 height 23
click at [661, 325] on select "00:00 00:30 01:00 01:30 02:00 02:30 03:00 03:30 04:00 04:30 05:00 05:30 06:00 0…" at bounding box center [715, 320] width 133 height 23
click at [649, 309] on select "00:00 00:30 01:00 01:30 02:00 02:30 03:00 03:30 04:00 04:30 05:00 05:30 06:00 0…" at bounding box center [715, 320] width 133 height 23
click at [561, 361] on input "Nombre d'adultes" at bounding box center [566, 365] width 133 height 21
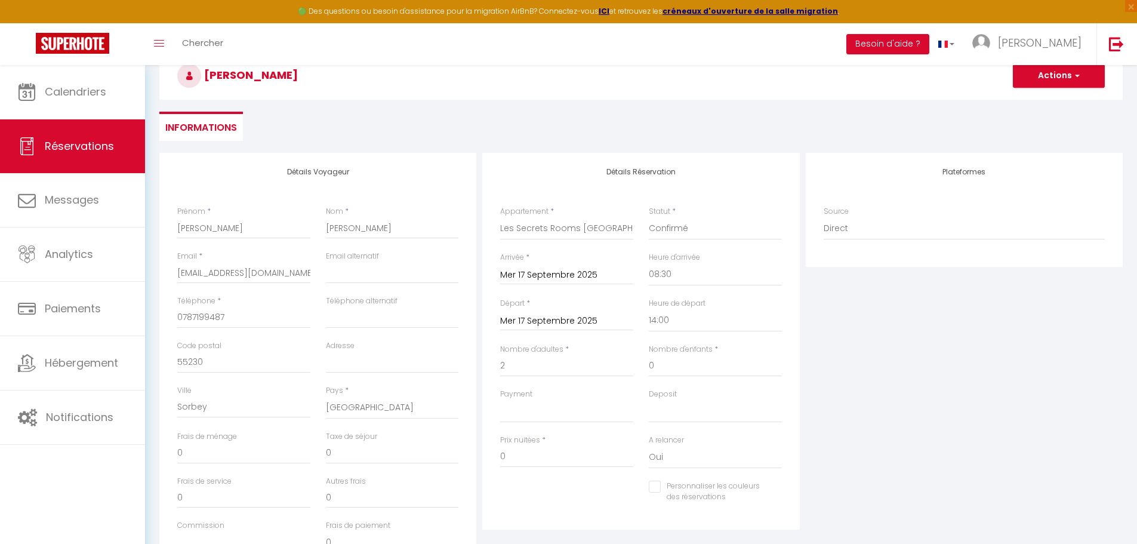
drag, startPoint x: 509, startPoint y: 387, endPoint x: 504, endPoint y: 396, distance: 10.1
click at [509, 387] on div "Nombre d'adultes * 2" at bounding box center [566, 366] width 149 height 45
click at [511, 410] on select "OK KO" at bounding box center [566, 411] width 133 height 23
click at [500, 400] on select "OK KO" at bounding box center [566, 411] width 133 height 23
click at [666, 414] on select "OK KO" at bounding box center [715, 411] width 133 height 23
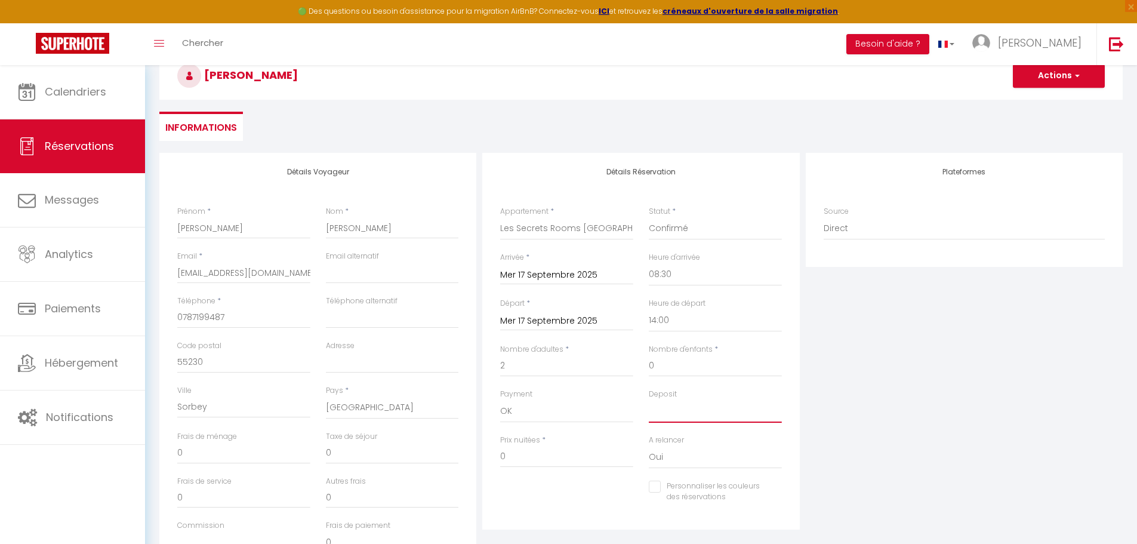
click at [649, 400] on select "OK KO" at bounding box center [715, 411] width 133 height 23
click at [580, 456] on input "0" at bounding box center [566, 456] width 133 height 21
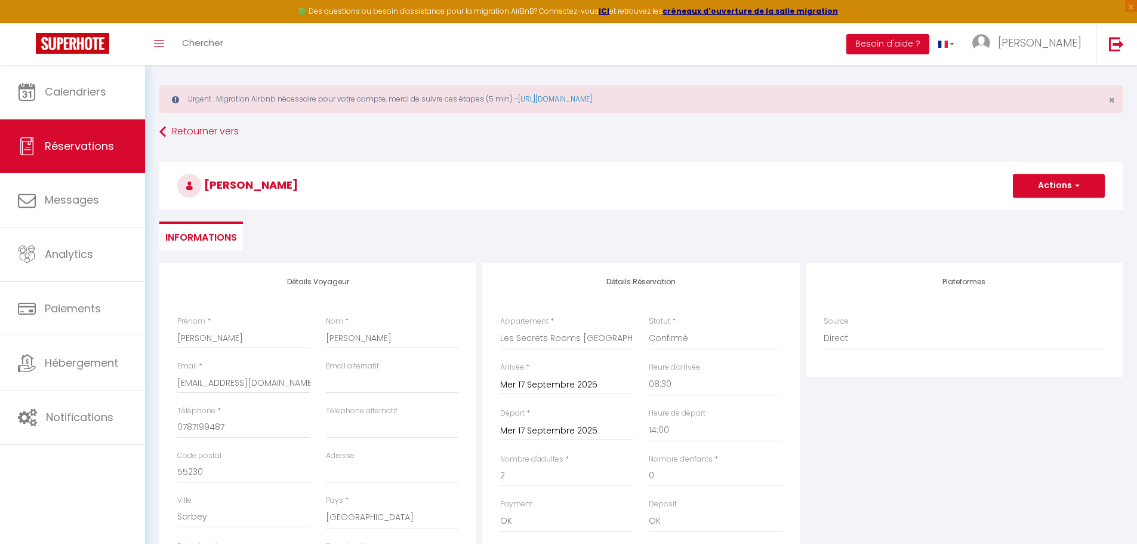
scroll to position [0, 0]
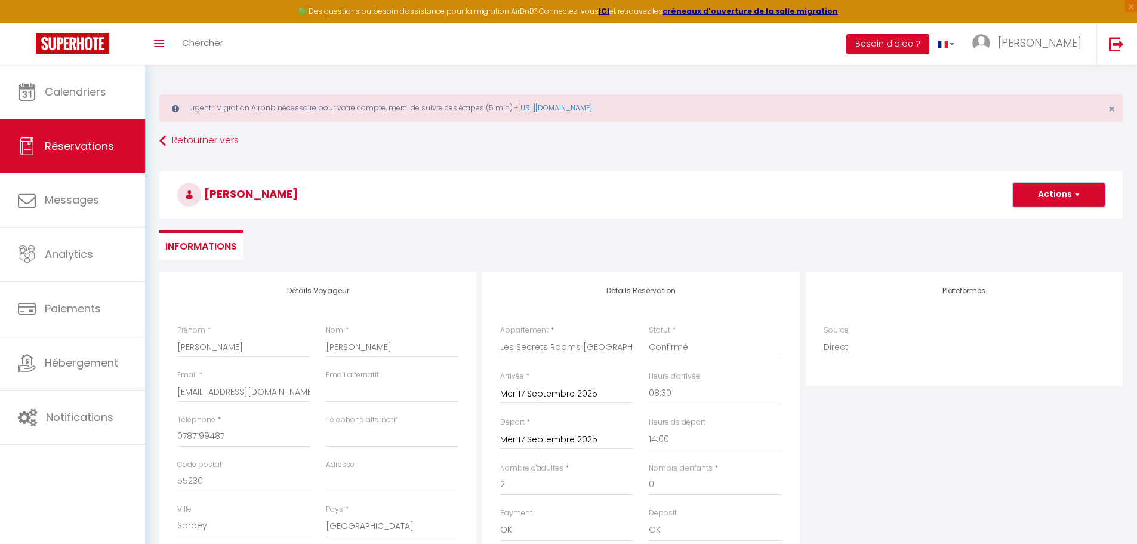
click at [1074, 189] on span "button" at bounding box center [1075, 194] width 7 height 11
click at [1059, 216] on link "Enregistrer" at bounding box center [1047, 221] width 94 height 16
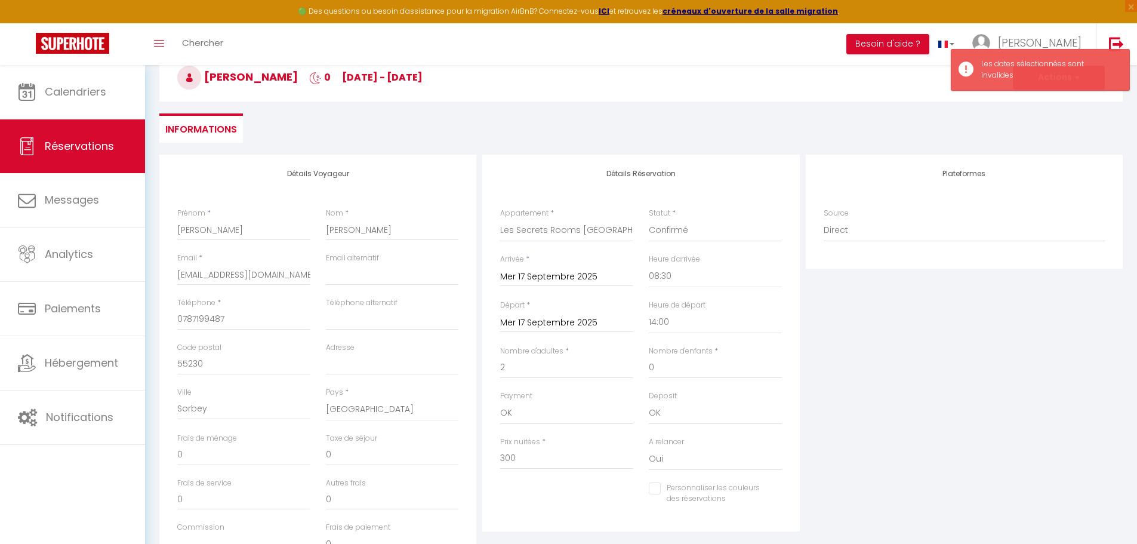
scroll to position [119, 0]
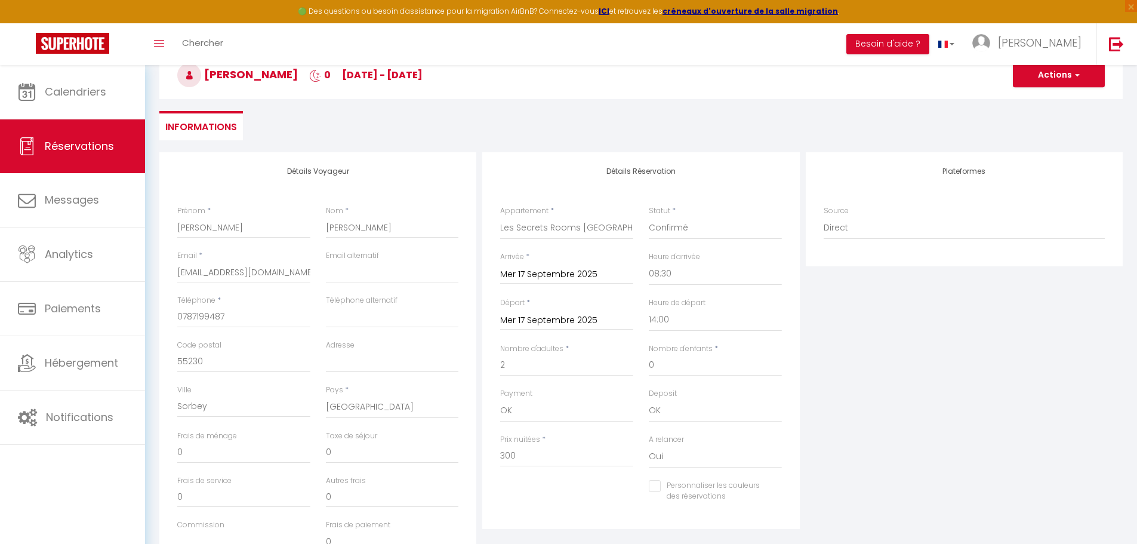
click at [562, 318] on input "Mer 17 Septembre 2025" at bounding box center [566, 321] width 133 height 16
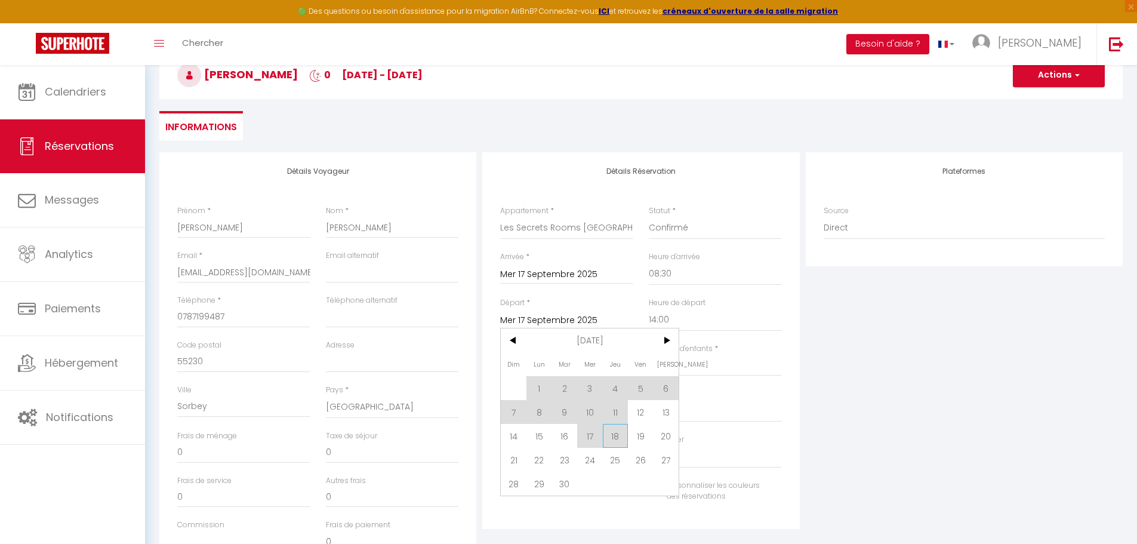
click at [621, 436] on span "18" at bounding box center [616, 436] width 26 height 24
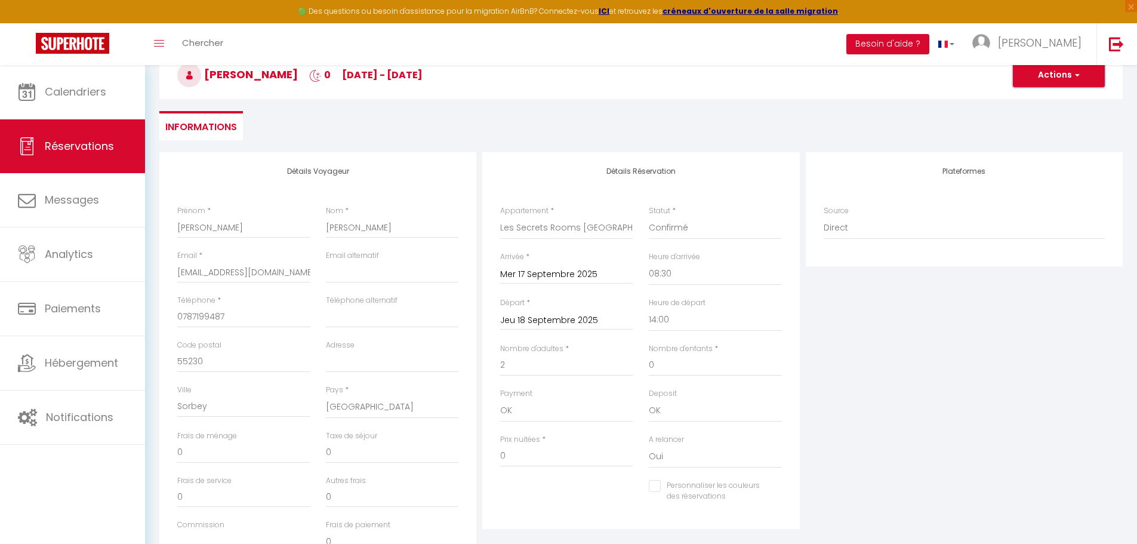
click at [1053, 68] on button "Actions" at bounding box center [1059, 75] width 92 height 24
click at [1037, 99] on link "Enregistrer" at bounding box center [1047, 102] width 94 height 16
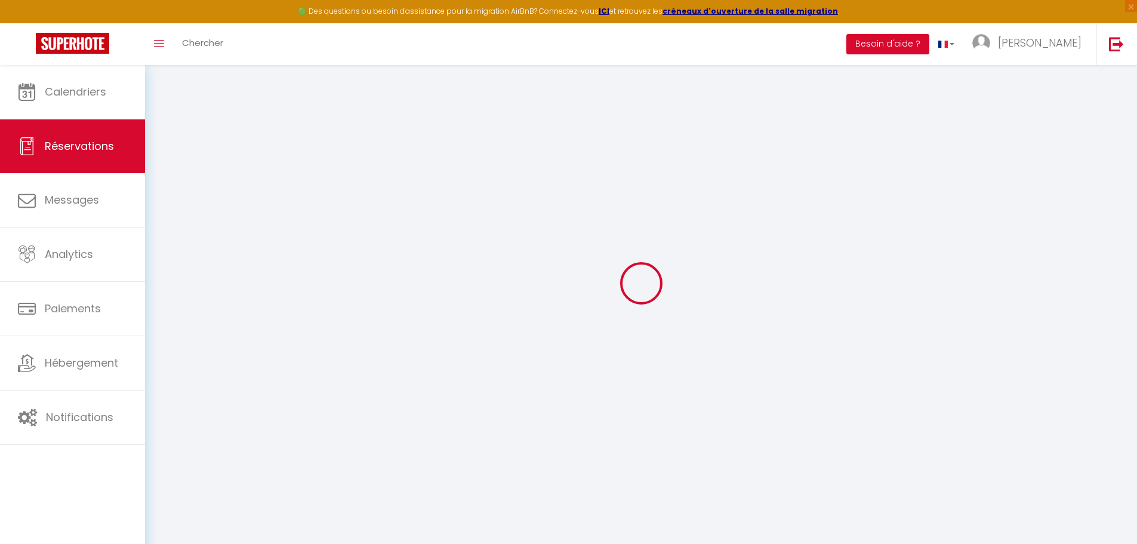
scroll to position [65, 0]
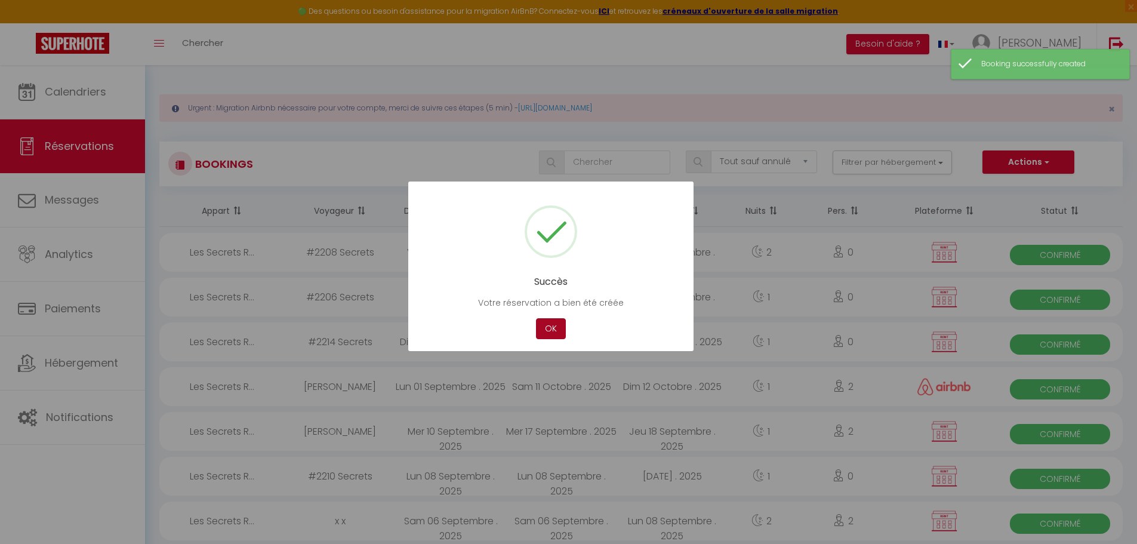
click at [558, 328] on button "OK" at bounding box center [551, 328] width 30 height 21
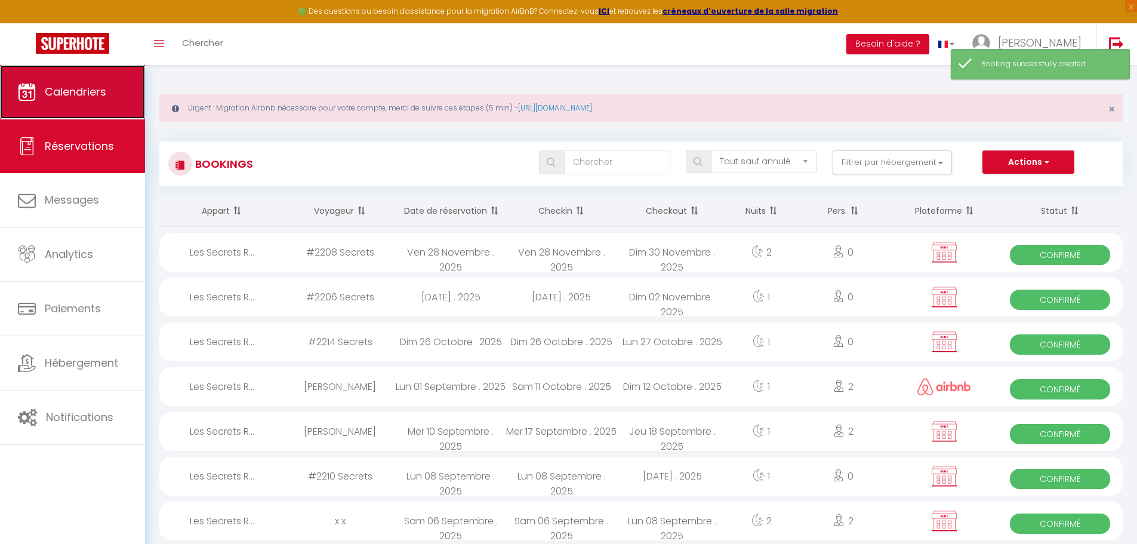
click at [100, 101] on link "Calendriers" at bounding box center [72, 92] width 145 height 54
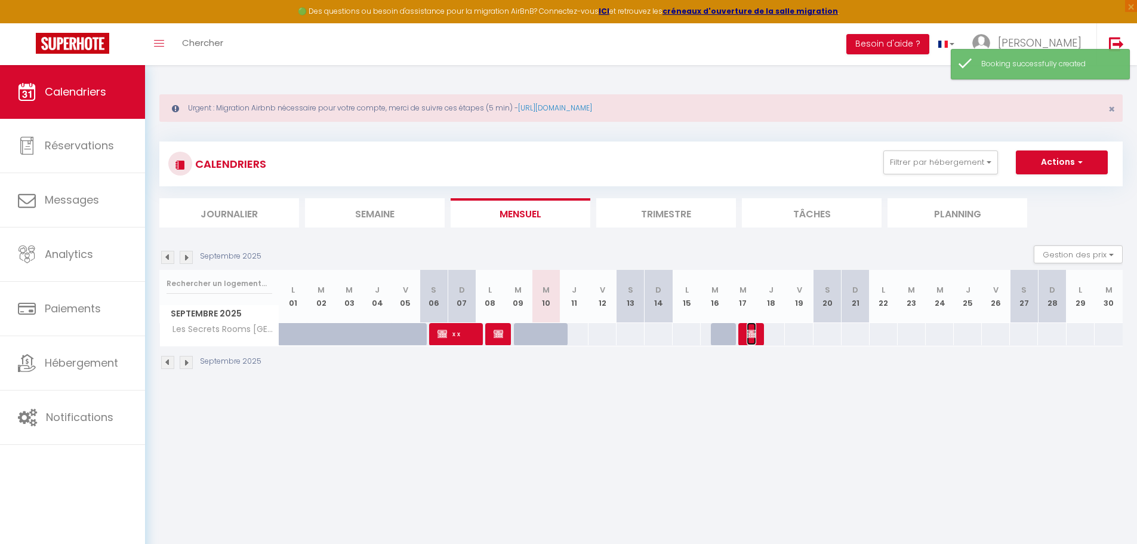
click at [749, 325] on span "Delphine Jacques" at bounding box center [752, 333] width 10 height 23
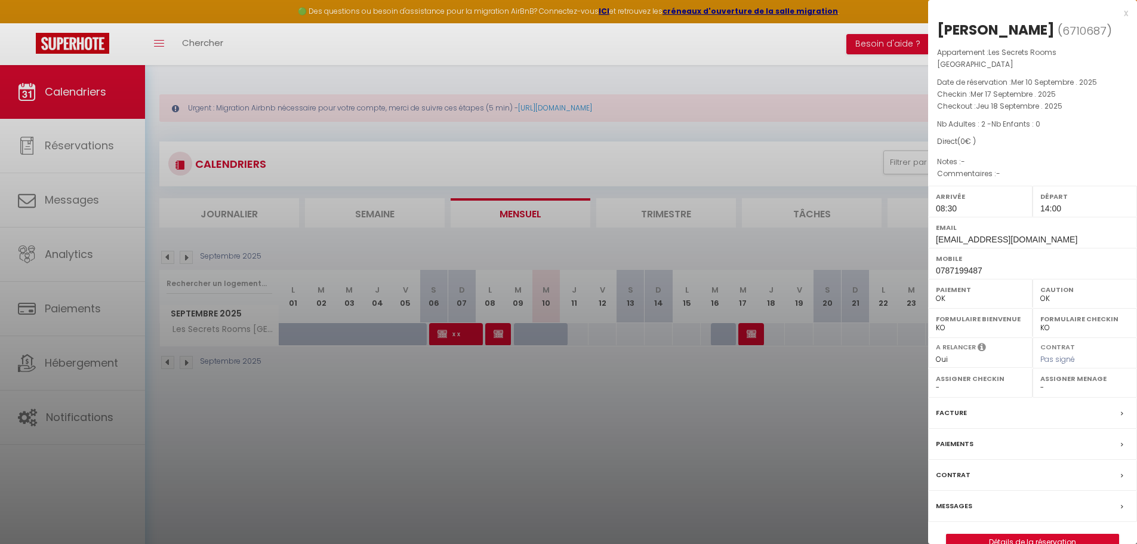
click at [966, 438] on label "Paiements" at bounding box center [955, 444] width 38 height 13
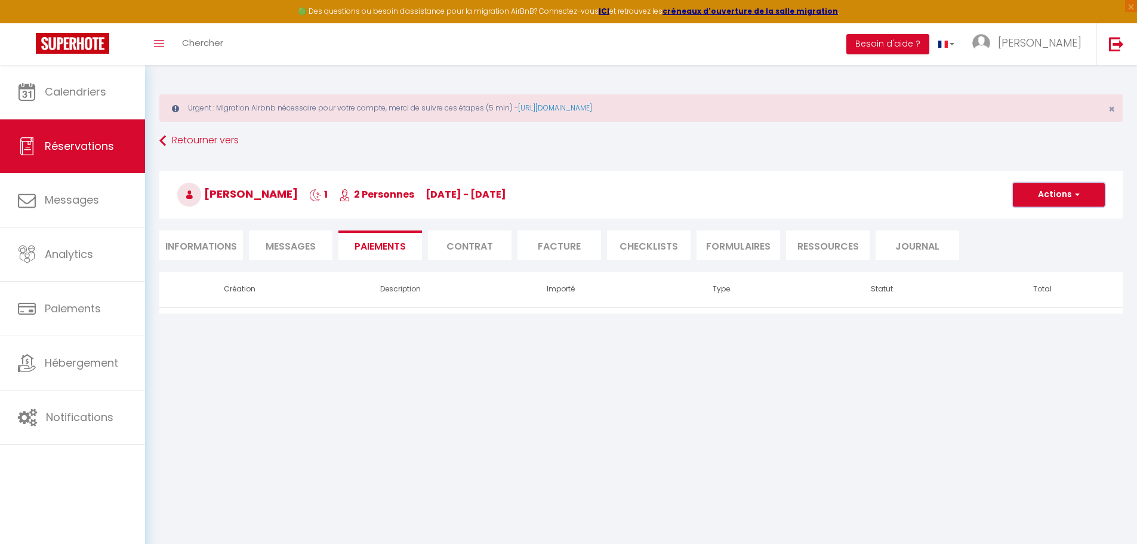
click at [1077, 198] on span "button" at bounding box center [1075, 194] width 7 height 11
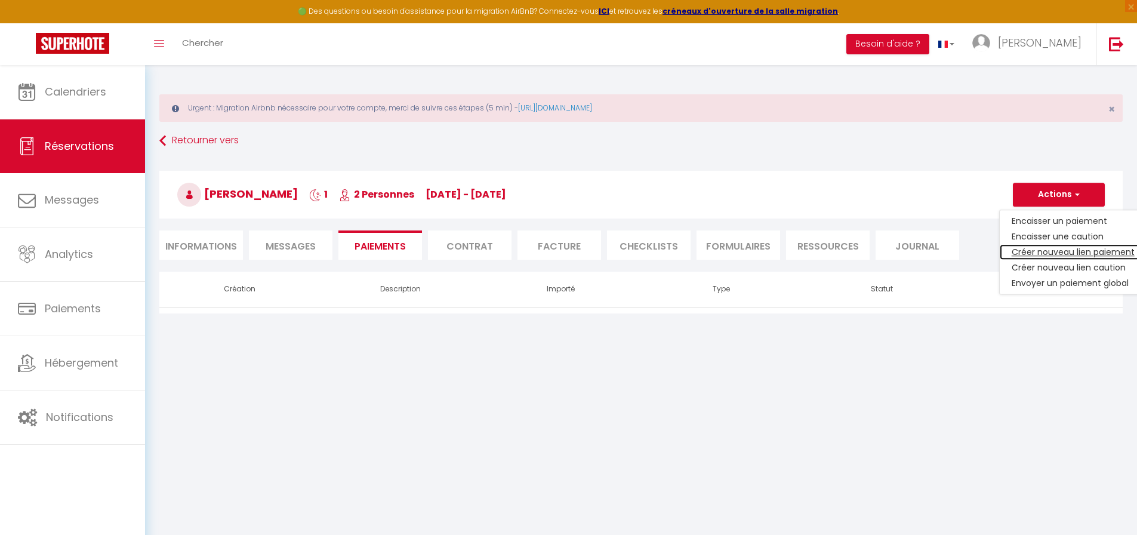
click at [1055, 255] on link "Créer nouveau lien paiement" at bounding box center [1073, 252] width 147 height 16
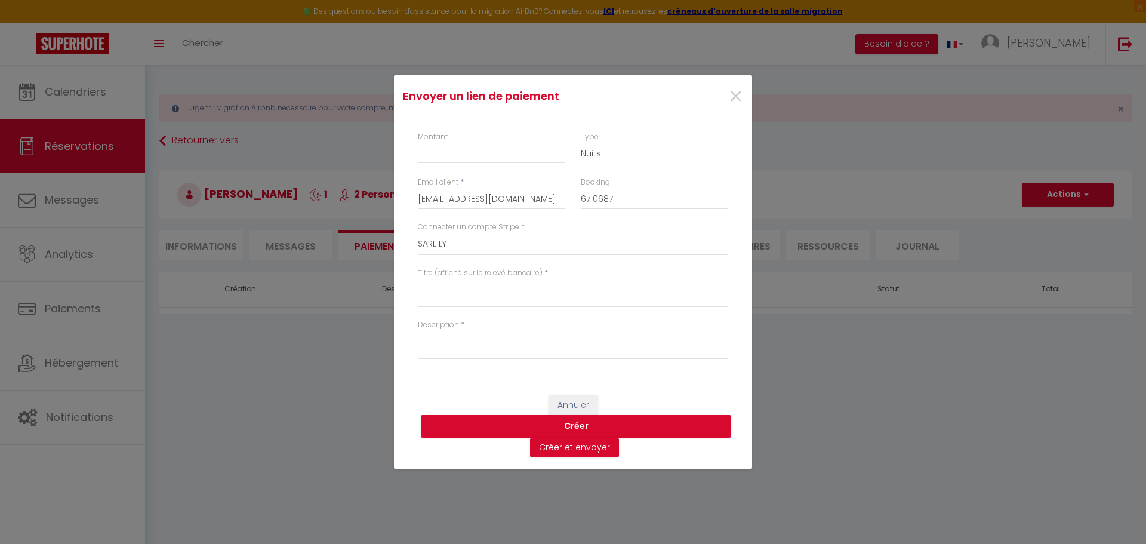
click at [534, 165] on div "Montant" at bounding box center [491, 154] width 163 height 46
click at [528, 149] on input "Montant" at bounding box center [491, 152] width 147 height 21
click at [467, 289] on textarea "Titre (affiché sur le relevé bancaire)" at bounding box center [573, 293] width 310 height 29
click at [597, 426] on button "Créer" at bounding box center [576, 426] width 310 height 23
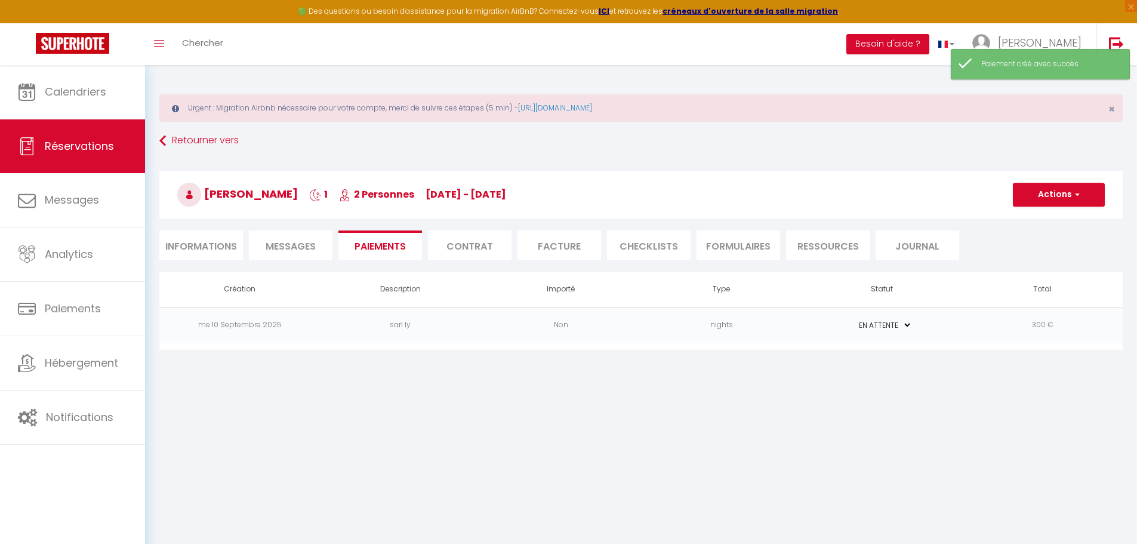
click at [892, 321] on select "PAYÉ EN ATTENTE" at bounding box center [882, 324] width 60 height 11
click at [852, 319] on select "PAYÉ EN ATTENTE" at bounding box center [882, 324] width 60 height 11
click at [230, 242] on li "Informations" at bounding box center [201, 244] width 84 height 29
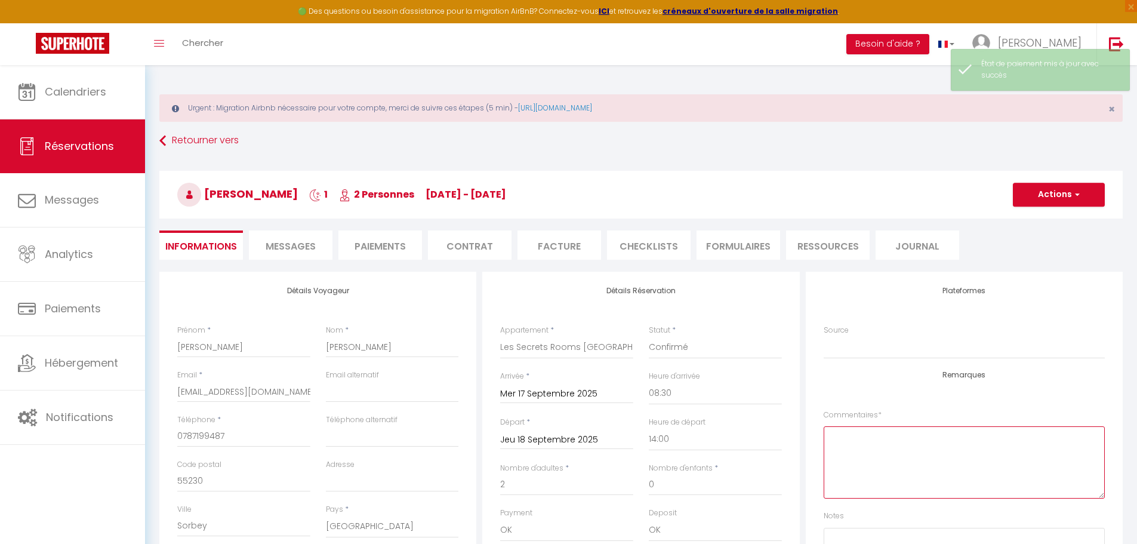
click at [894, 463] on textarea at bounding box center [964, 462] width 281 height 72
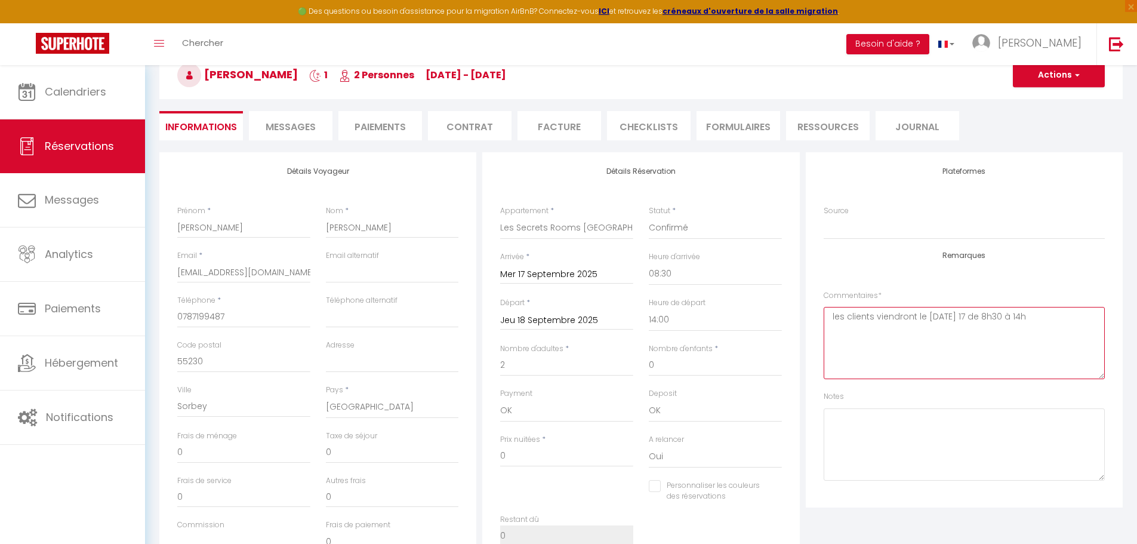
click at [838, 321] on textarea "les clients viendront le mercredi 17 de 8h30 à 14h" at bounding box center [964, 343] width 281 height 72
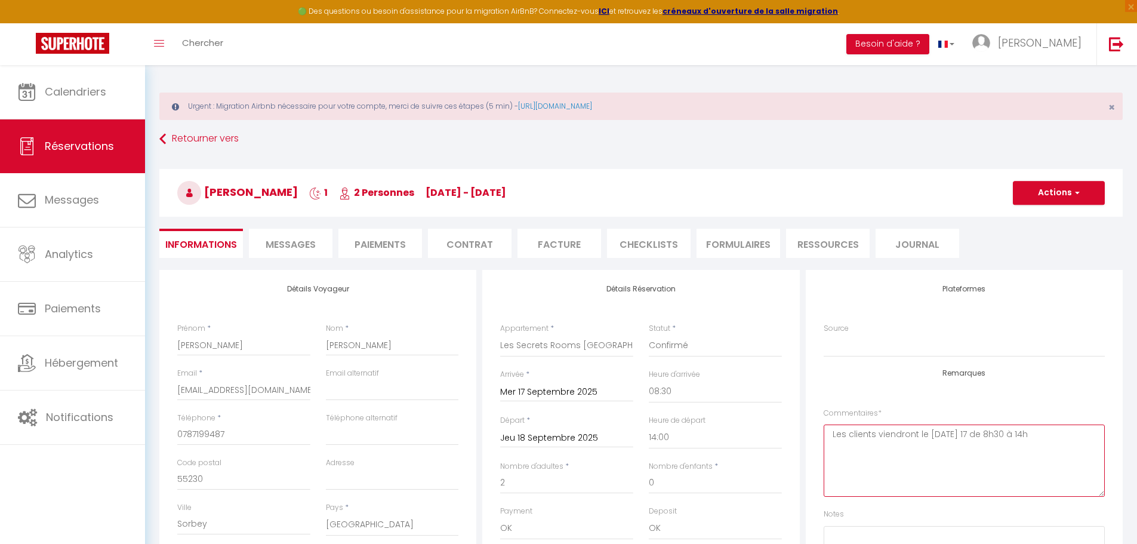
scroll to position [0, 0]
click at [1085, 202] on button "Actions" at bounding box center [1059, 195] width 92 height 24
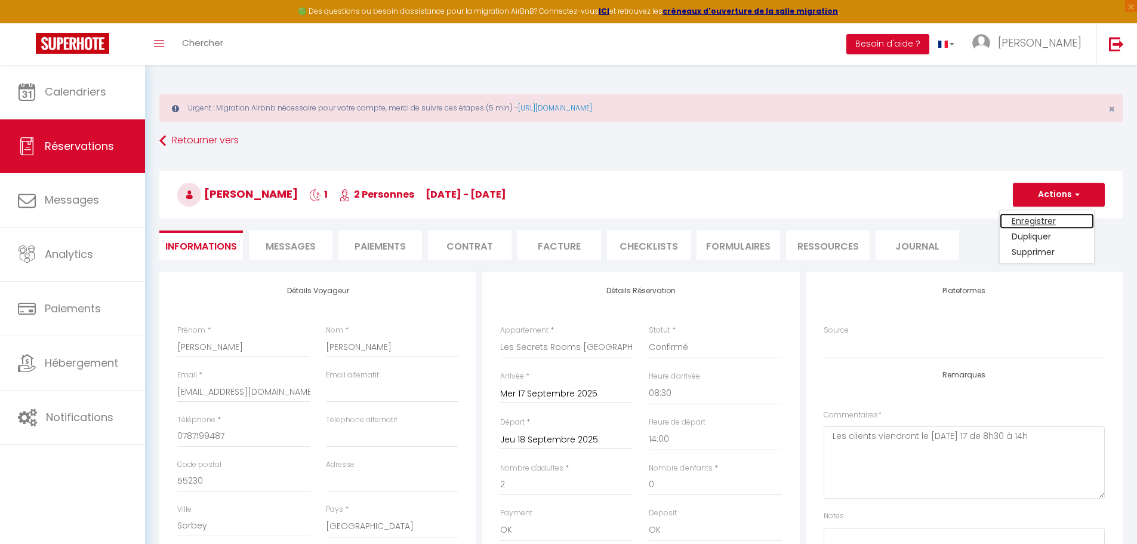
click at [1053, 224] on link "Enregistrer" at bounding box center [1047, 221] width 94 height 16
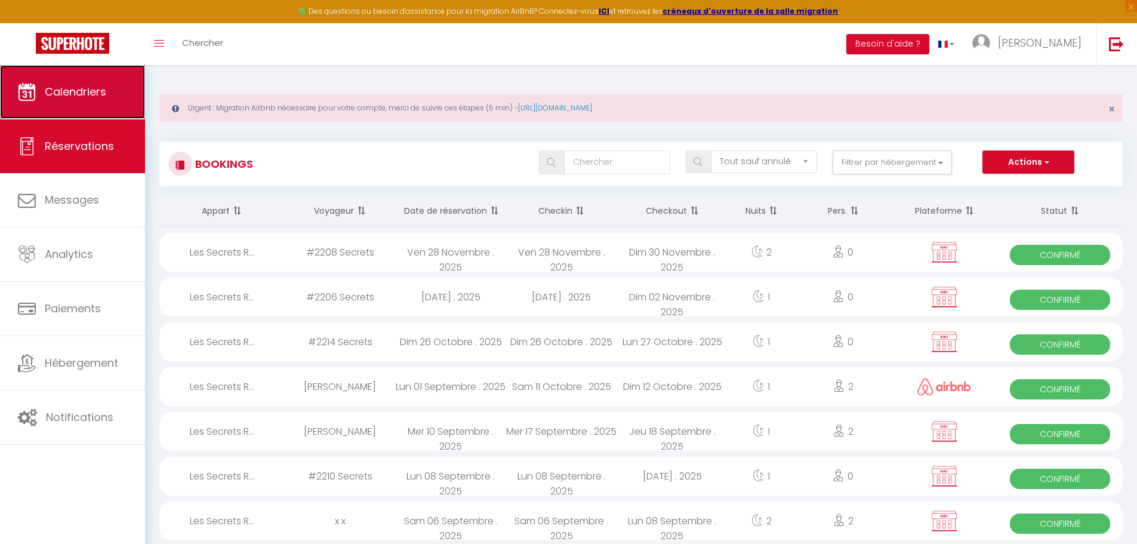
click at [61, 81] on link "Calendriers" at bounding box center [72, 92] width 145 height 54
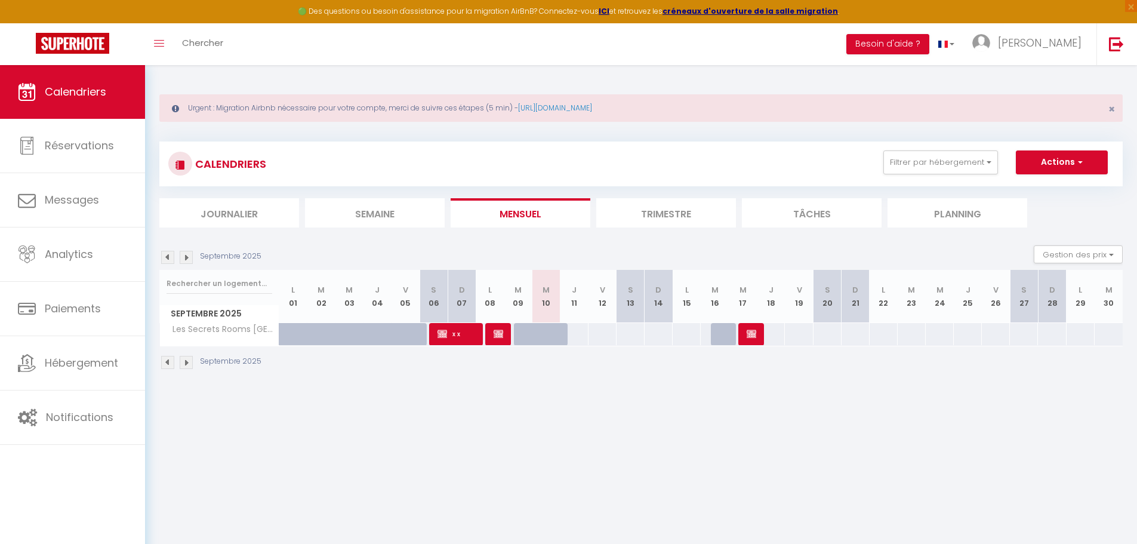
click at [190, 254] on img at bounding box center [186, 257] width 13 height 13
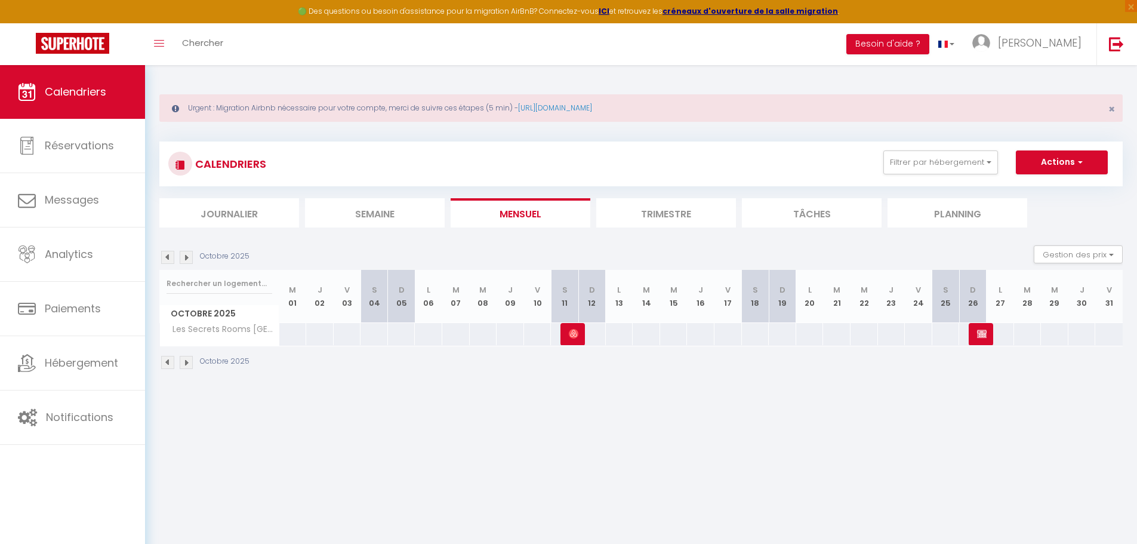
click at [167, 258] on img at bounding box center [167, 257] width 13 height 13
